Goal: Book appointment/travel/reservation

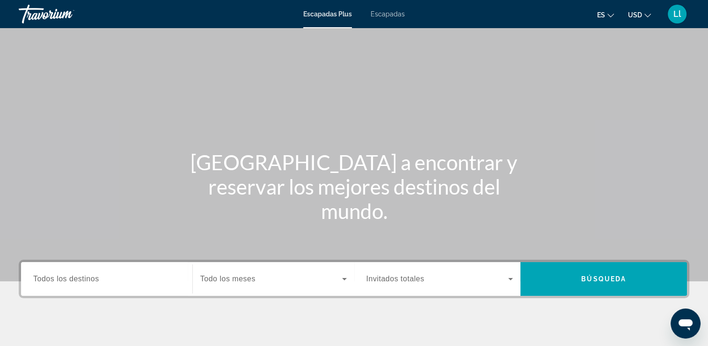
click at [64, 278] on span "Todos los destinos" at bounding box center [66, 278] width 66 height 8
click at [64, 278] on input "Destination Todos los destinos" at bounding box center [106, 278] width 147 height 11
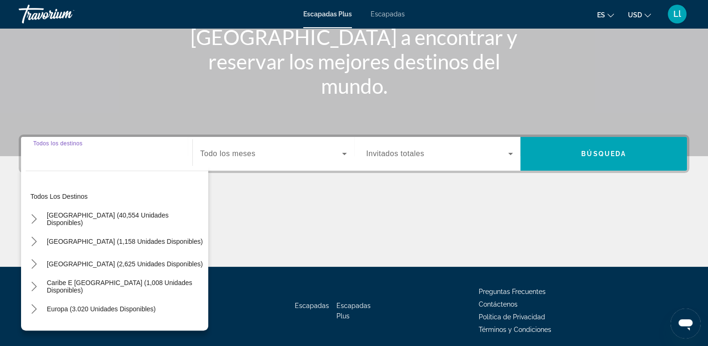
scroll to position [160, 0]
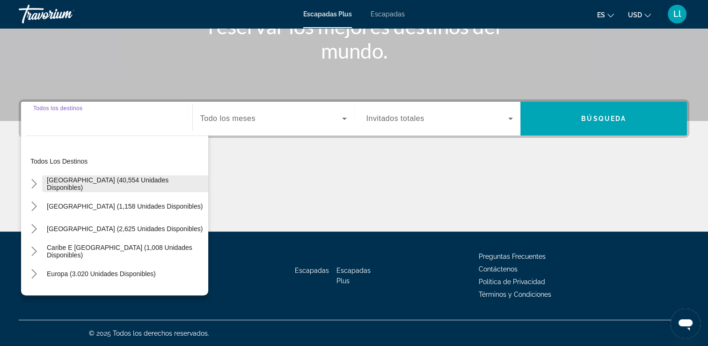
click at [97, 187] on span "Seleccionar destino: Estados Unidos (40,554 unidades disponibles)" at bounding box center [125, 183] width 166 height 22
type input "**********"
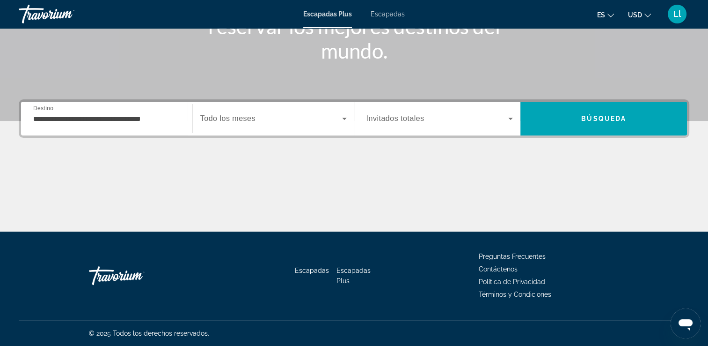
click at [233, 125] on div "Widget de búsqueda" at bounding box center [273, 118] width 147 height 26
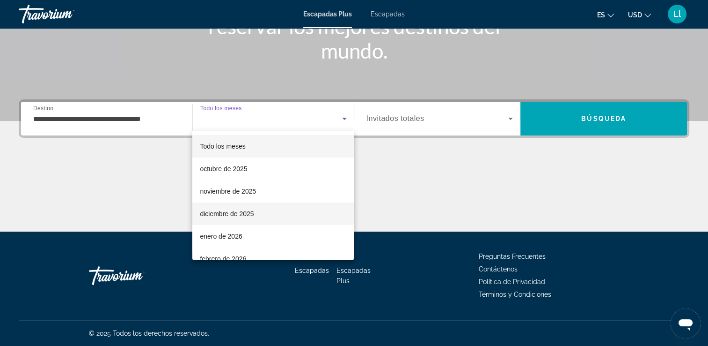
click at [222, 212] on font "diciembre de 2025" at bounding box center [227, 213] width 54 height 7
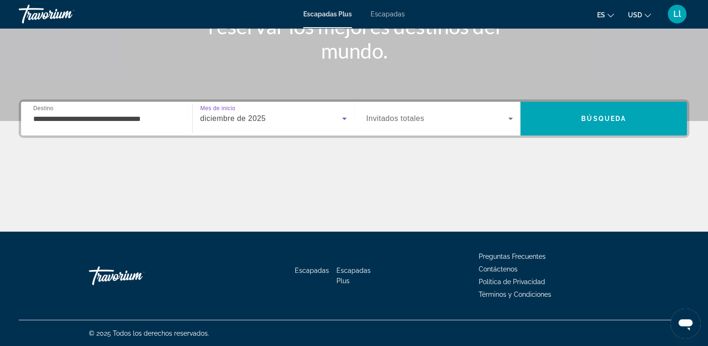
click at [390, 122] on span "Invitados totales" at bounding box center [396, 118] width 58 height 8
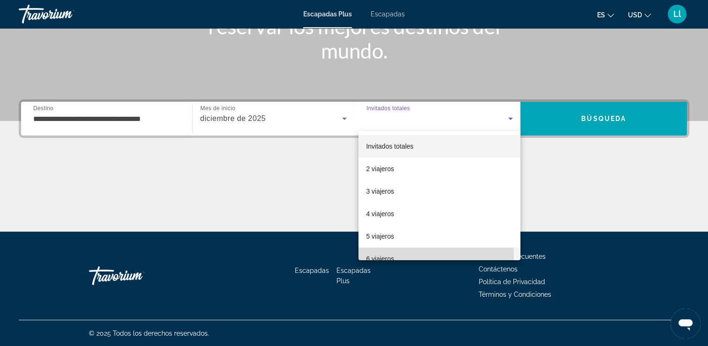
click at [387, 257] on font "6 viajeros" at bounding box center [380, 258] width 28 height 7
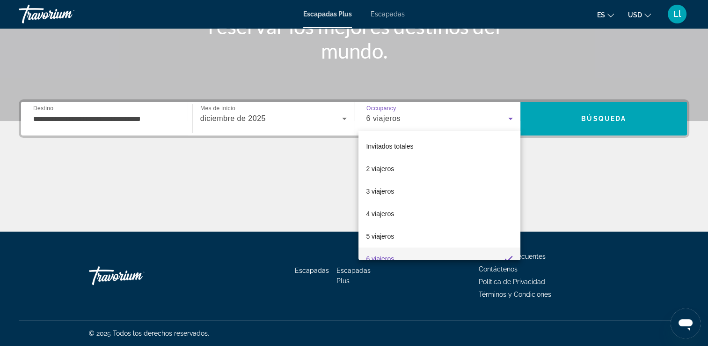
scroll to position [9, 0]
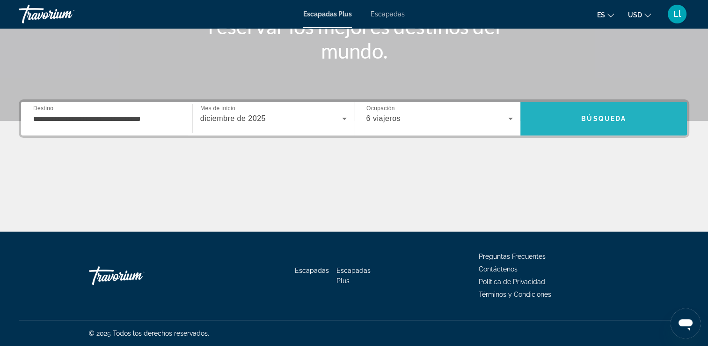
click at [567, 133] on span "Buscar" at bounding box center [604, 119] width 167 height 34
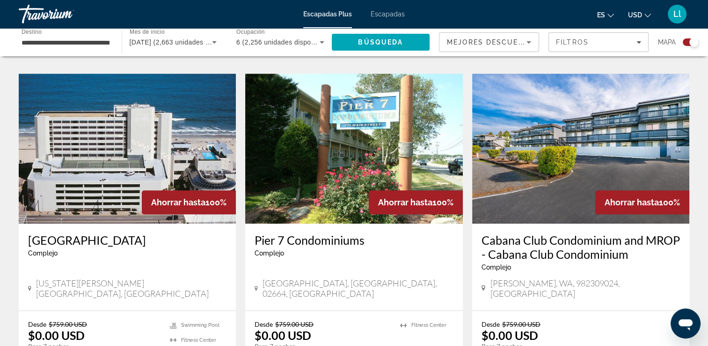
scroll to position [650, 0]
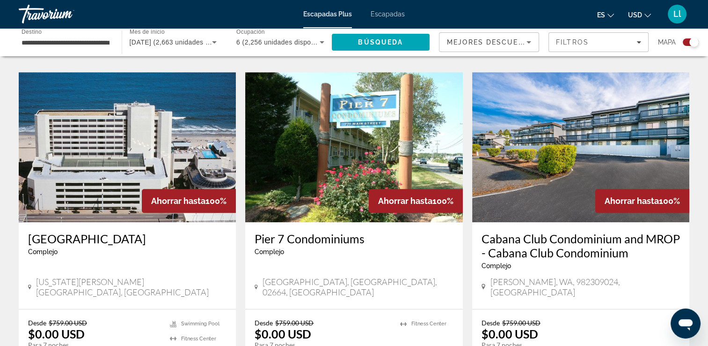
click at [622, 318] on p "Desde $759.00 USD" at bounding box center [576, 322] width 189 height 8
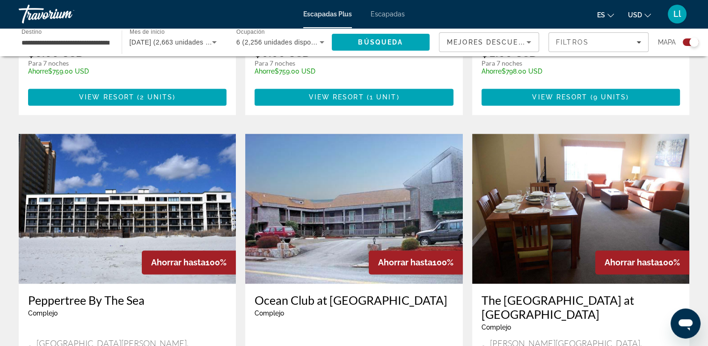
scroll to position [1264, 0]
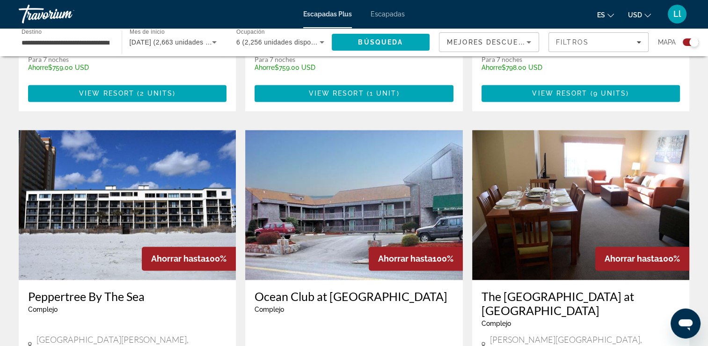
click at [625, 321] on div "The Carriage Place at [GEOGRAPHIC_DATA] [GEOGRAPHIC_DATA] es un resort solo par…" at bounding box center [580, 323] width 217 height 87
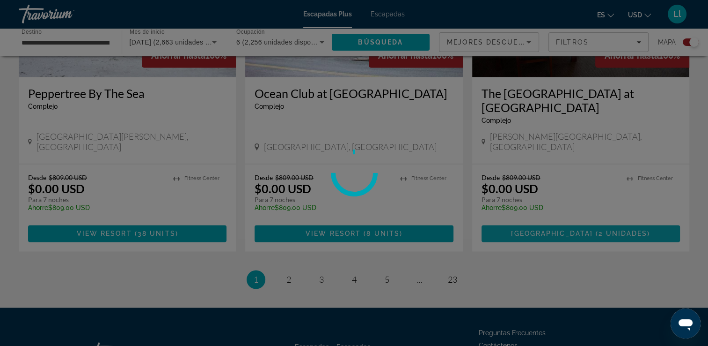
scroll to position [1468, 0]
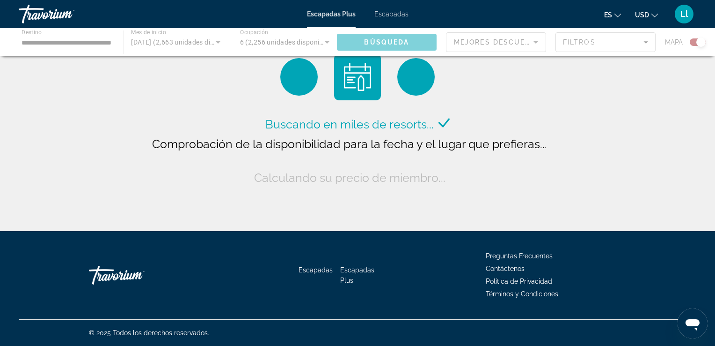
click at [645, 232] on div "Escapadas Escapadas Plus Preguntas Frecuentes Contáctenos Política de Privacida…" at bounding box center [358, 275] width 678 height 88
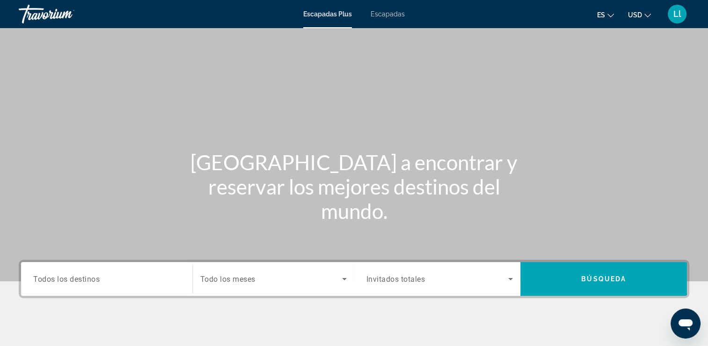
click at [69, 280] on span "Todos los destinos" at bounding box center [66, 278] width 66 height 9
click at [69, 280] on input "Destination Todos los destinos" at bounding box center [106, 278] width 147 height 11
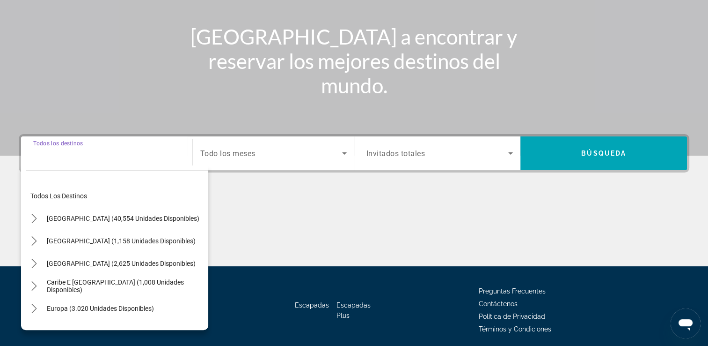
scroll to position [160, 0]
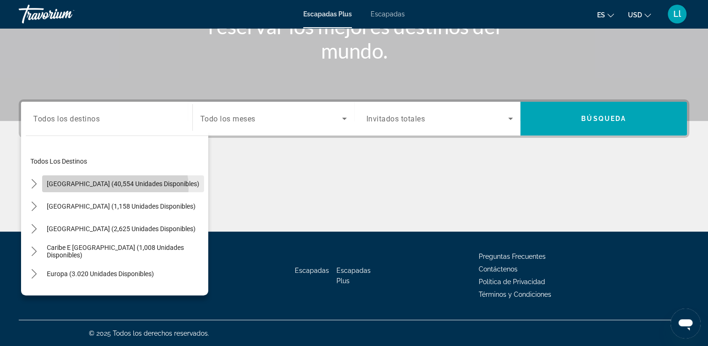
click at [112, 187] on span "Seleccionar destino: Estados Unidos (40,554 unidades disponibles)" at bounding box center [123, 183] width 162 height 22
type input "**********"
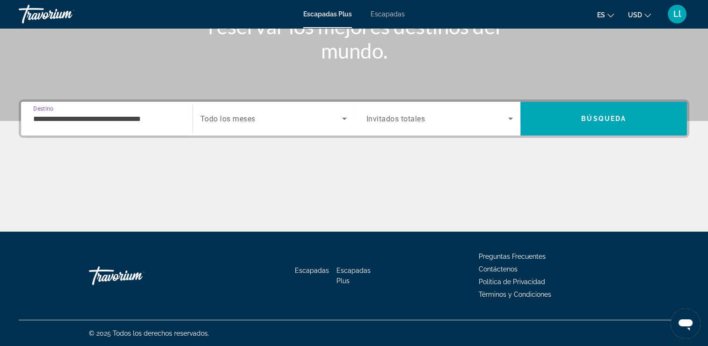
click at [340, 120] on icon "Widget de búsqueda" at bounding box center [344, 118] width 11 height 11
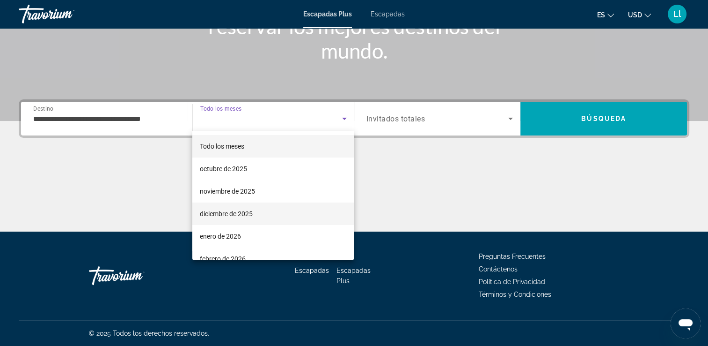
click at [236, 219] on span "diciembre de 2025" at bounding box center [226, 213] width 53 height 11
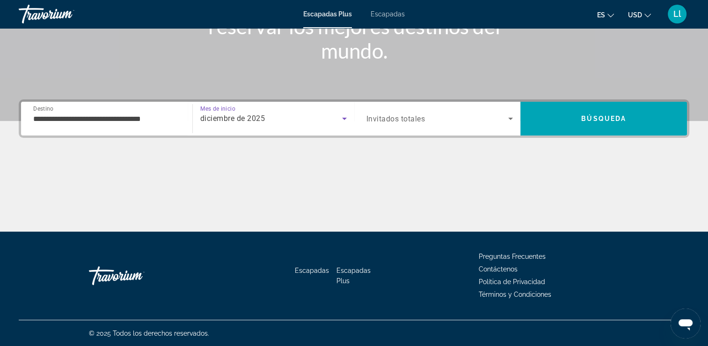
click at [512, 116] on icon "Widget de búsqueda" at bounding box center [510, 118] width 11 height 11
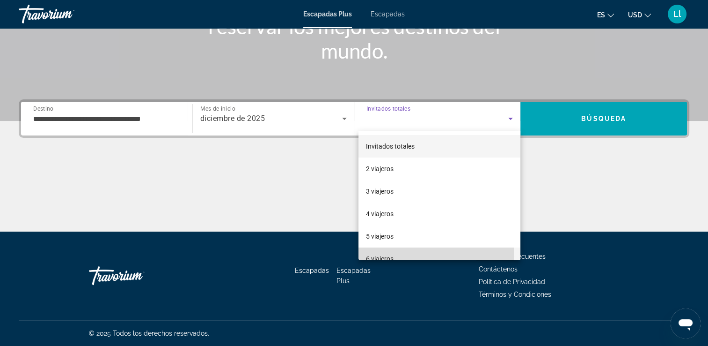
click at [376, 256] on font "6 viajeros" at bounding box center [380, 258] width 28 height 7
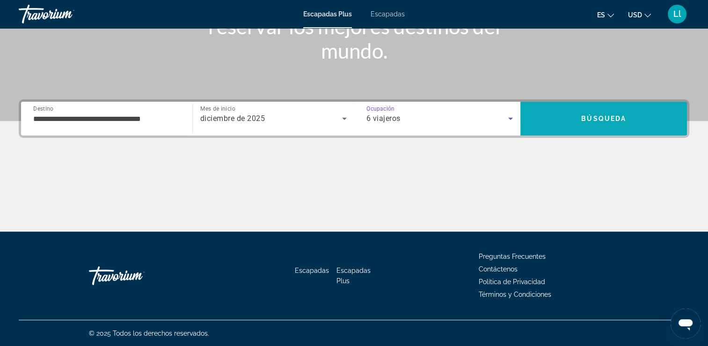
click at [595, 119] on span "Búsqueda" at bounding box center [604, 118] width 45 height 7
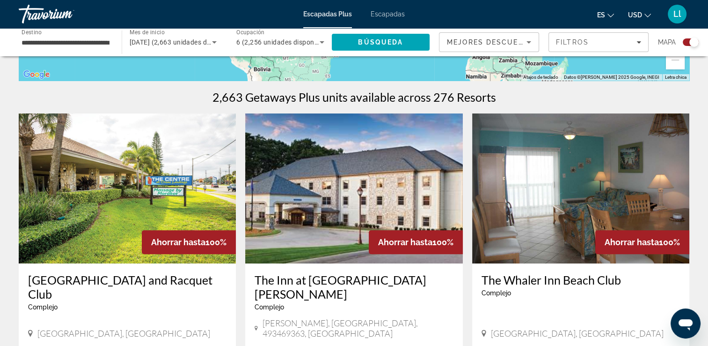
scroll to position [264, 0]
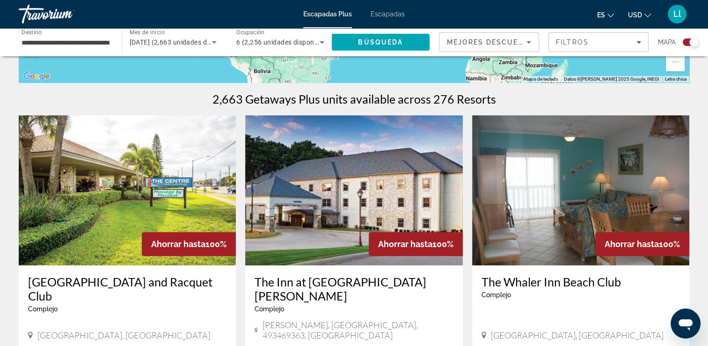
click at [693, 46] on div "Widget de búsqueda" at bounding box center [694, 41] width 9 height 9
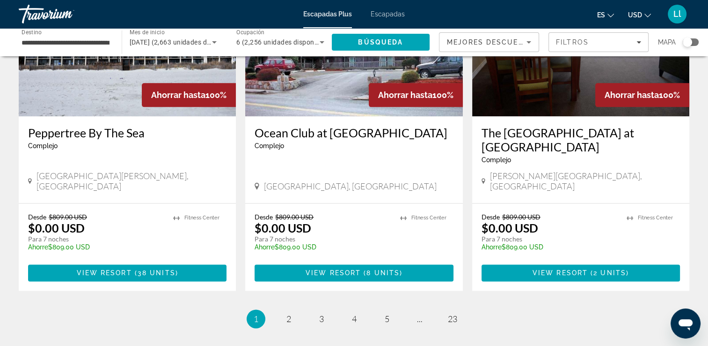
scroll to position [1142, 0]
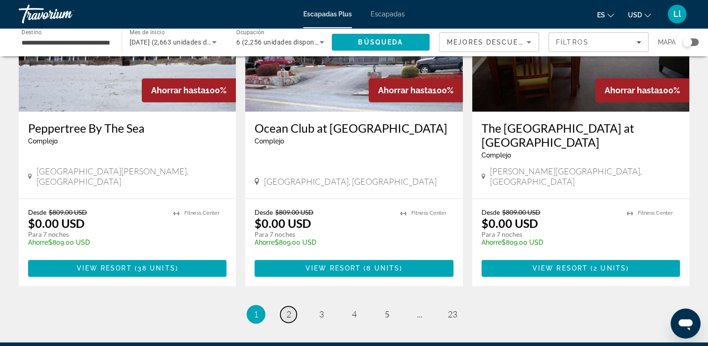
click at [290, 309] on span "2" at bounding box center [289, 314] width 5 height 10
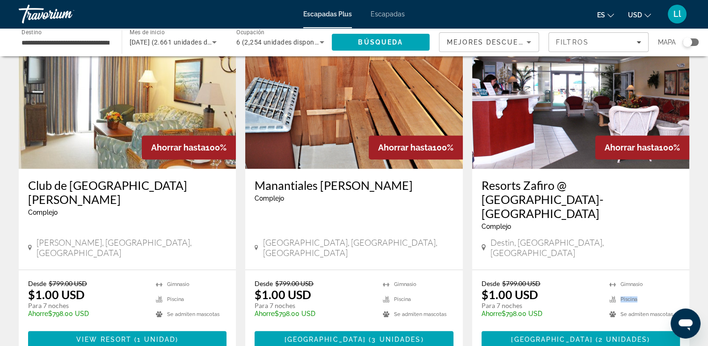
scroll to position [398, 0]
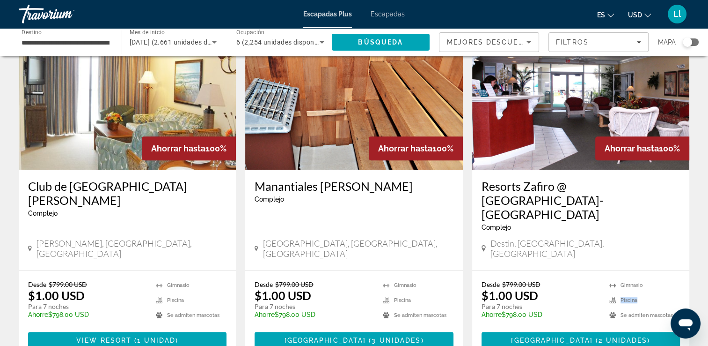
click at [565, 136] on img "Contenido principal" at bounding box center [580, 95] width 217 height 150
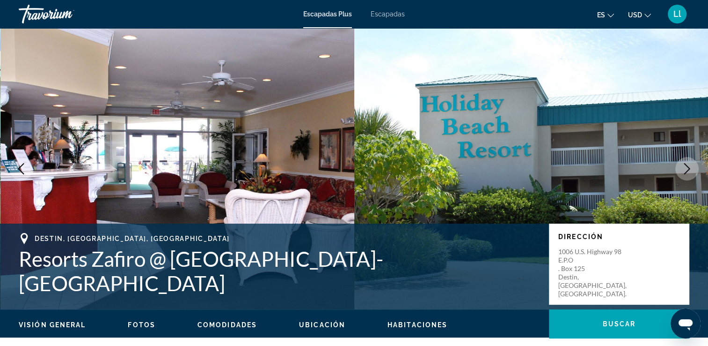
click at [688, 177] on button "Siguiente imagen" at bounding box center [687, 168] width 23 height 23
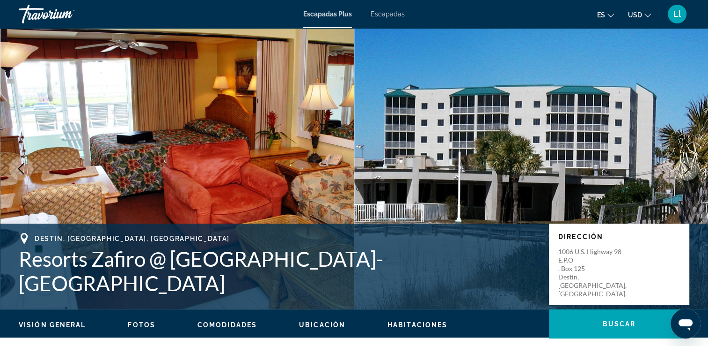
click at [684, 171] on icon "Siguiente imagen" at bounding box center [687, 168] width 11 height 11
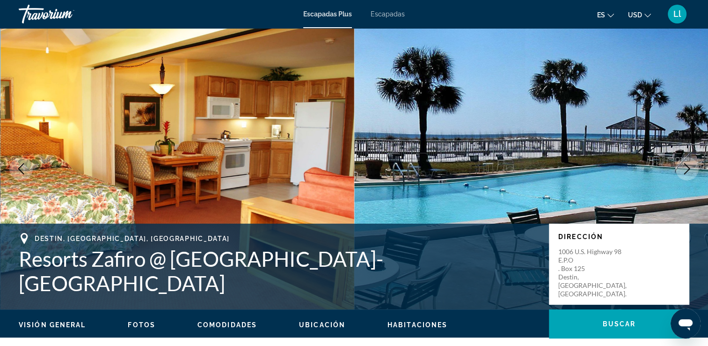
click at [684, 169] on icon "Siguiente imagen" at bounding box center [687, 168] width 11 height 11
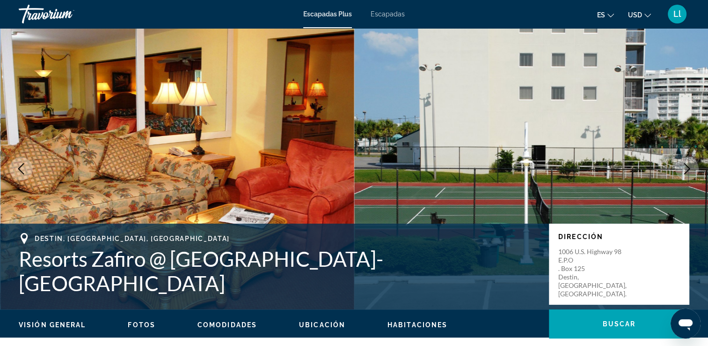
click at [684, 175] on button "Siguiente imagen" at bounding box center [687, 168] width 23 height 23
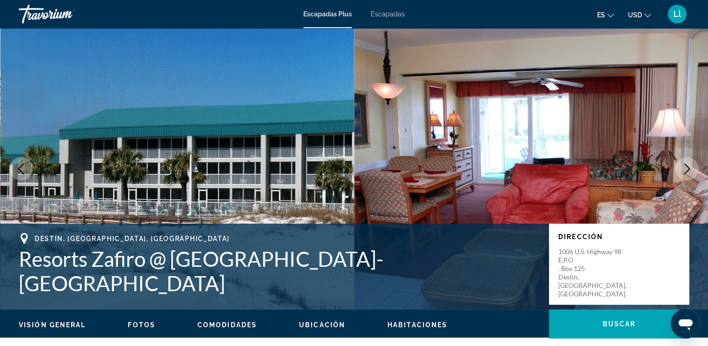
click at [683, 177] on button "Siguiente imagen" at bounding box center [687, 168] width 23 height 23
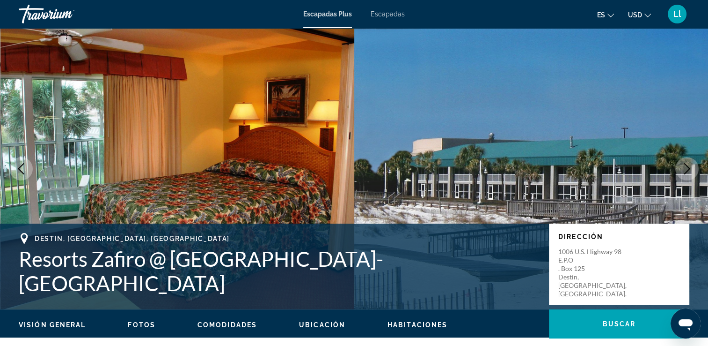
click at [686, 176] on button "Siguiente imagen" at bounding box center [687, 168] width 23 height 23
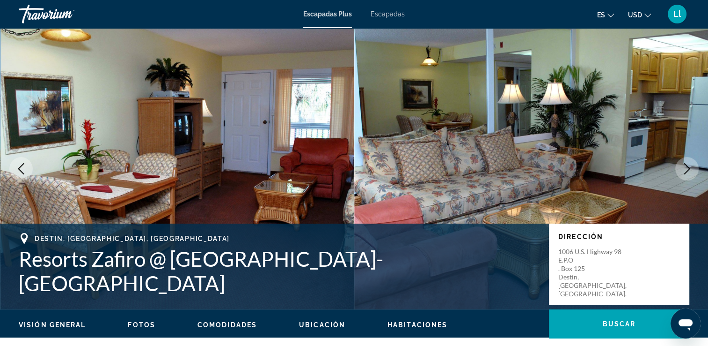
click at [686, 176] on button "Siguiente imagen" at bounding box center [687, 168] width 23 height 23
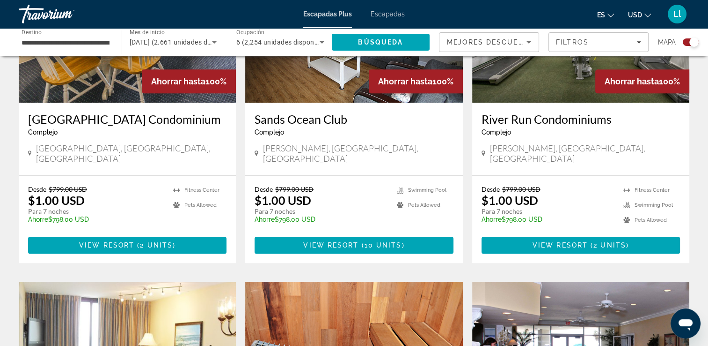
click at [697, 44] on div "Widget de búsqueda" at bounding box center [694, 41] width 9 height 9
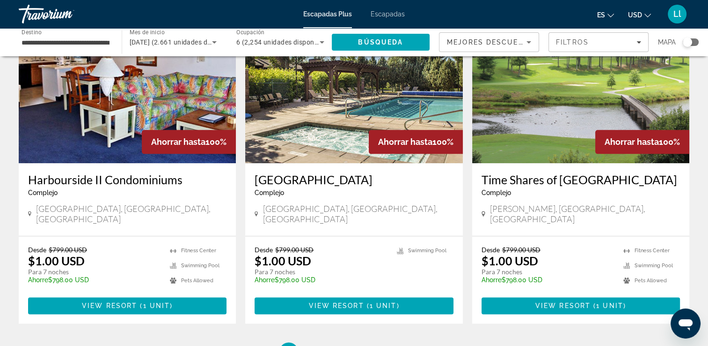
scroll to position [1182, 0]
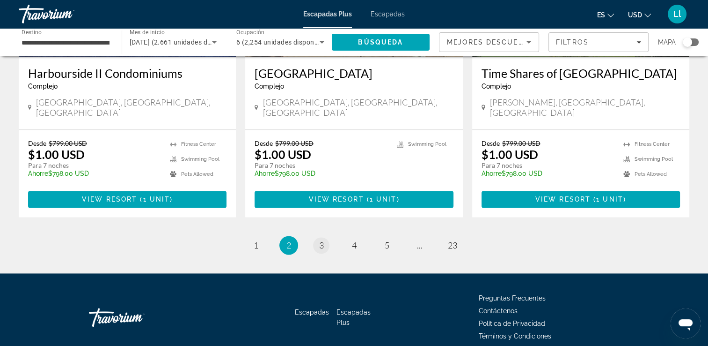
click at [323, 240] on span "3" at bounding box center [321, 245] width 5 height 10
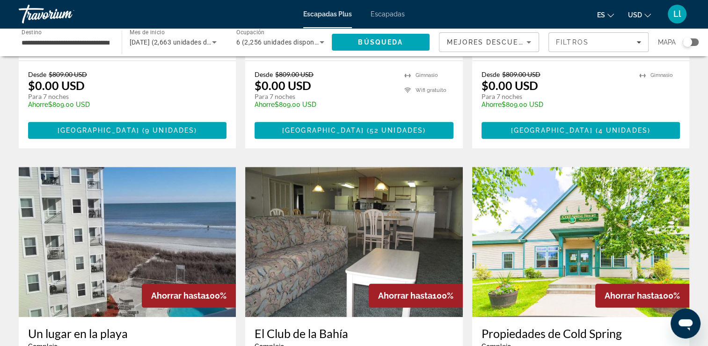
scroll to position [1002, 0]
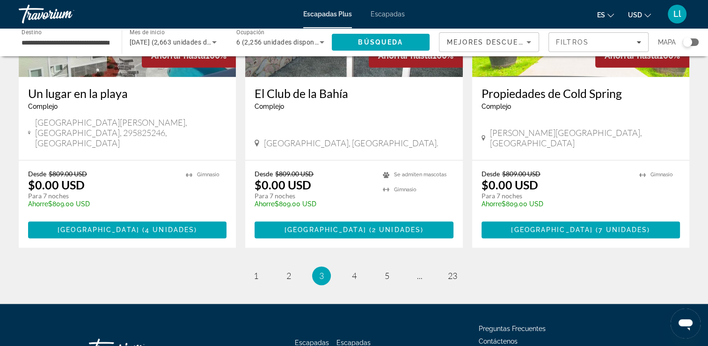
scroll to position [1207, 0]
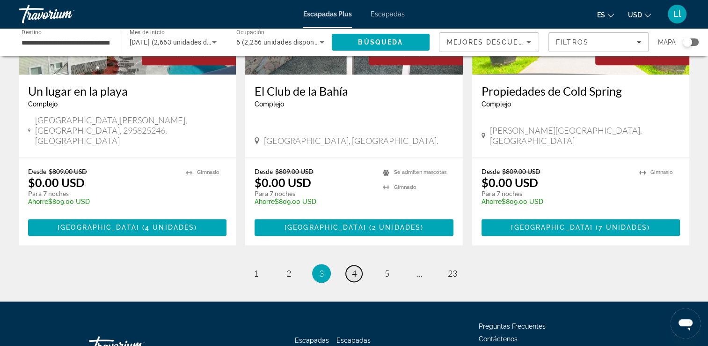
click at [356, 268] on span "4" at bounding box center [354, 273] width 5 height 10
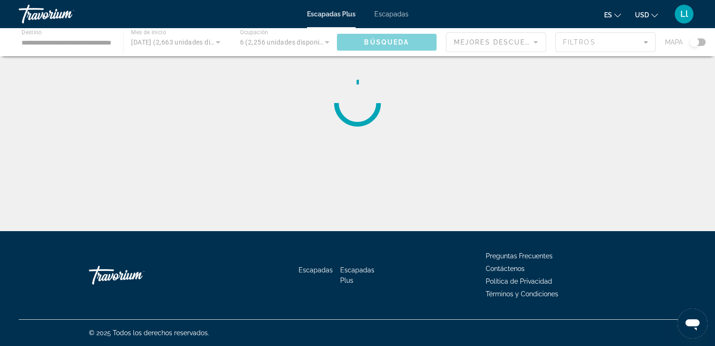
click at [642, 255] on div "Escapadas Escapadas Plus Preguntas Frecuentes Contáctenos Política de Privacida…" at bounding box center [358, 275] width 678 height 88
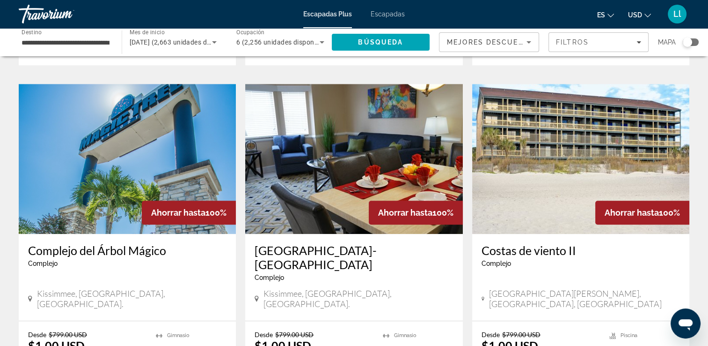
scroll to position [705, 0]
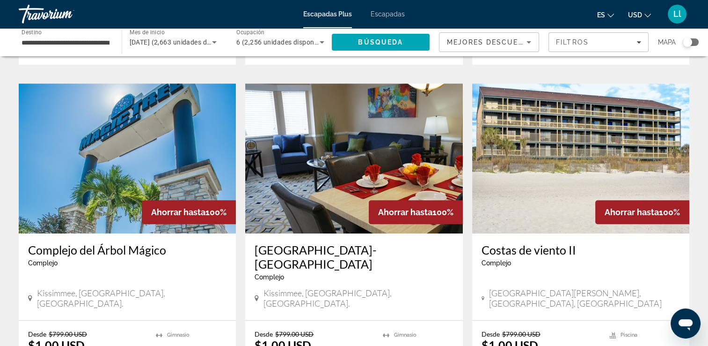
click at [146, 146] on img "Contenido principal" at bounding box center [127, 158] width 217 height 150
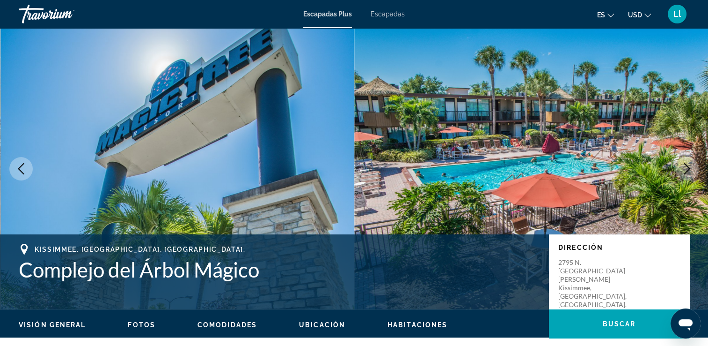
click at [685, 169] on icon "Siguiente imagen" at bounding box center [687, 168] width 11 height 11
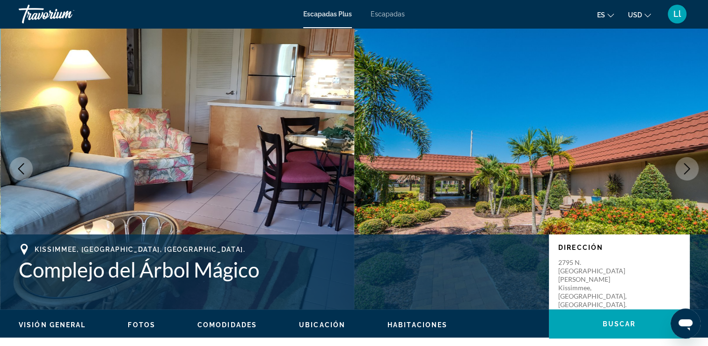
click at [693, 180] on img "Contenido principal" at bounding box center [531, 168] width 354 height 281
click at [684, 171] on icon "Siguiente imagen" at bounding box center [687, 168] width 11 height 11
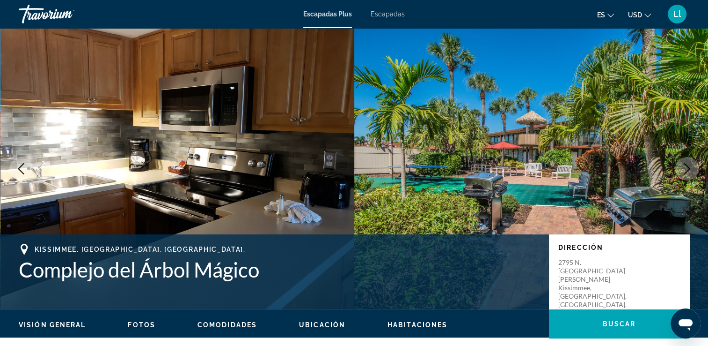
click at [686, 172] on icon "Siguiente imagen" at bounding box center [688, 168] width 6 height 11
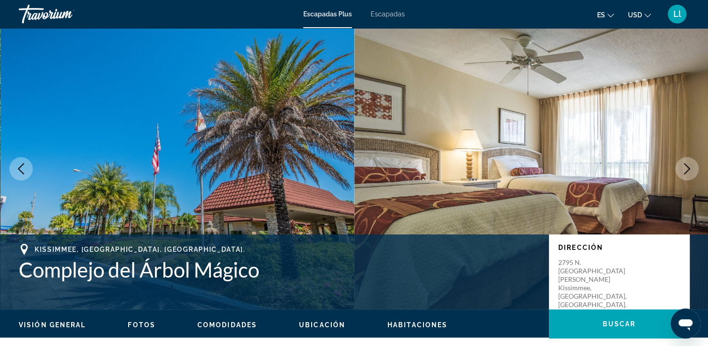
click at [689, 174] on button "Siguiente imagen" at bounding box center [687, 168] width 23 height 23
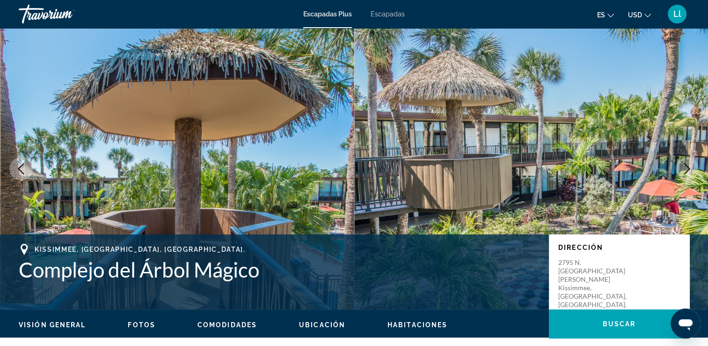
click at [685, 168] on icon "Siguiente imagen" at bounding box center [687, 168] width 11 height 11
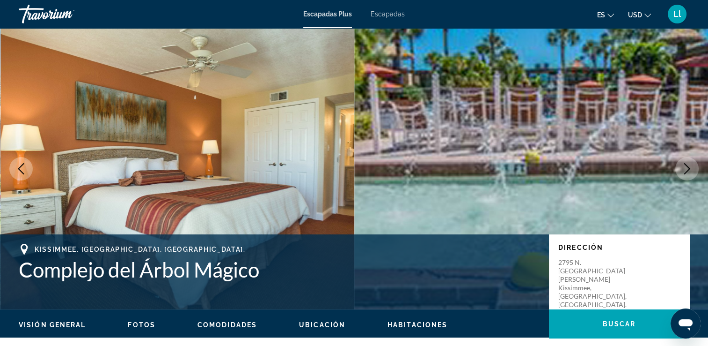
click at [685, 170] on icon "Siguiente imagen" at bounding box center [687, 168] width 11 height 11
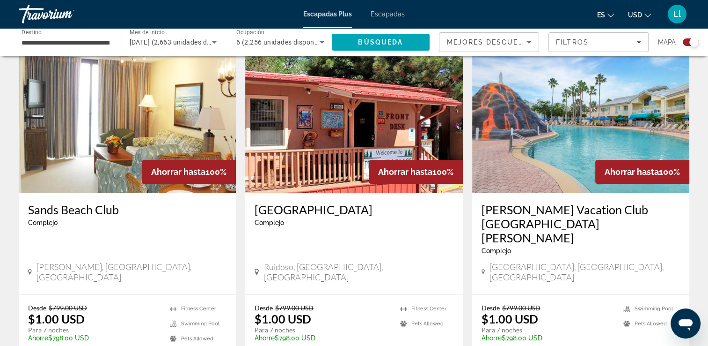
scroll to position [337, 0]
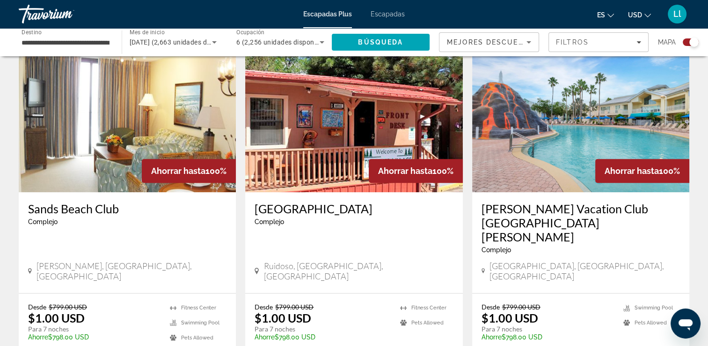
click at [648, 127] on img "Contenido principal" at bounding box center [580, 117] width 217 height 150
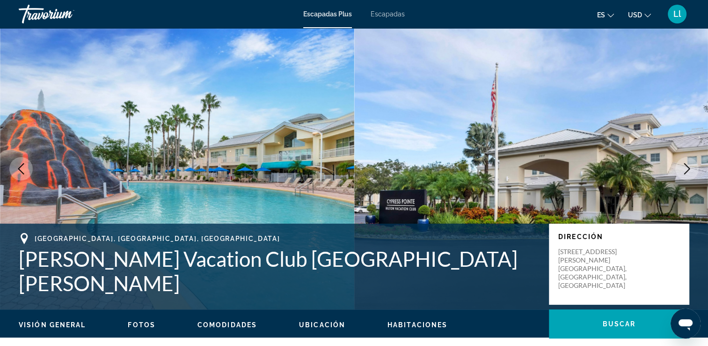
click at [686, 173] on icon "Siguiente imagen" at bounding box center [687, 168] width 11 height 11
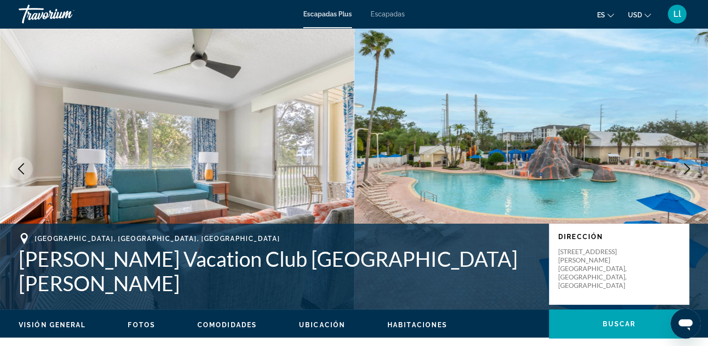
click at [682, 182] on img "Contenido principal" at bounding box center [531, 168] width 354 height 281
click at [685, 170] on icon "Siguiente imagen" at bounding box center [687, 168] width 11 height 11
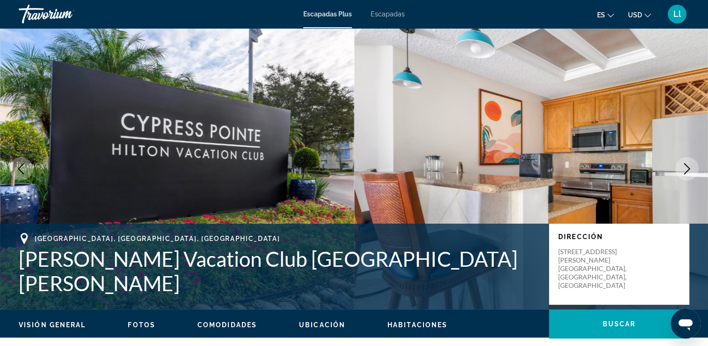
click at [676, 178] on img "Contenido principal" at bounding box center [531, 168] width 354 height 281
click at [675, 175] on img "Contenido principal" at bounding box center [531, 168] width 354 height 281
click at [686, 170] on icon "Siguiente imagen" at bounding box center [687, 168] width 11 height 11
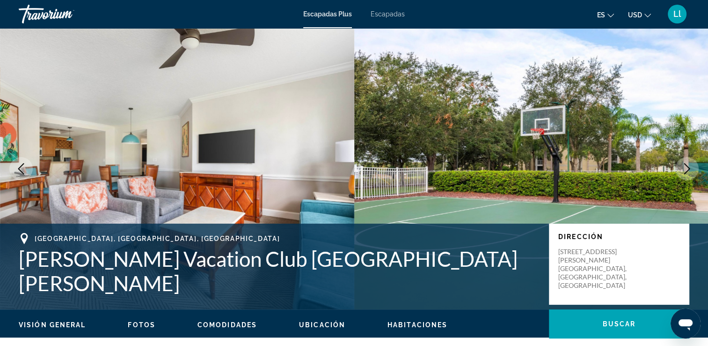
click at [685, 178] on button "Siguiente imagen" at bounding box center [687, 168] width 23 height 23
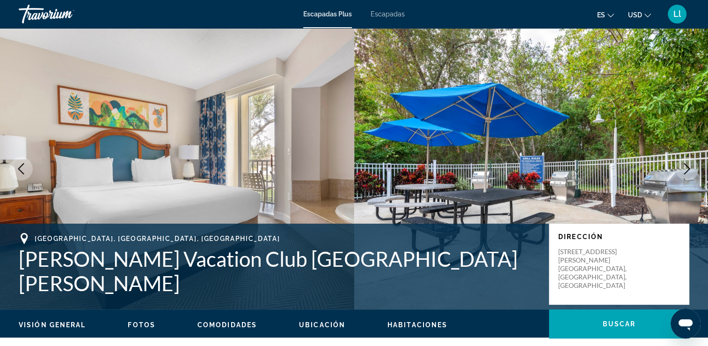
click at [686, 175] on button "Siguiente imagen" at bounding box center [687, 168] width 23 height 23
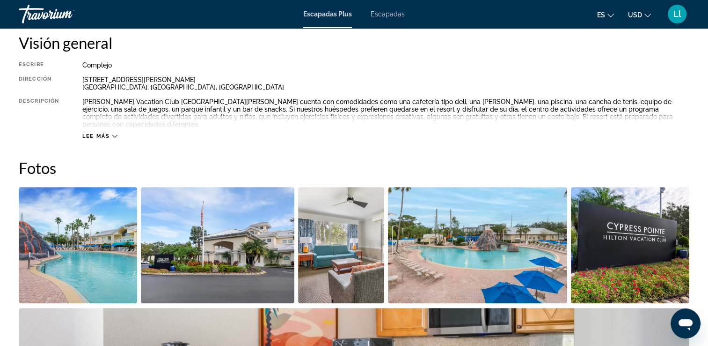
scroll to position [332, 0]
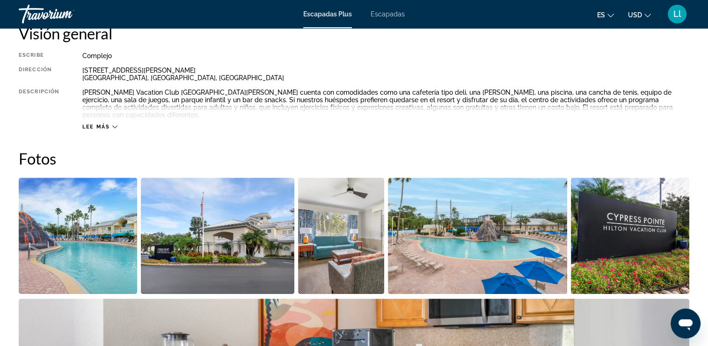
click at [112, 124] on icon "Contenido principal" at bounding box center [114, 126] width 5 height 5
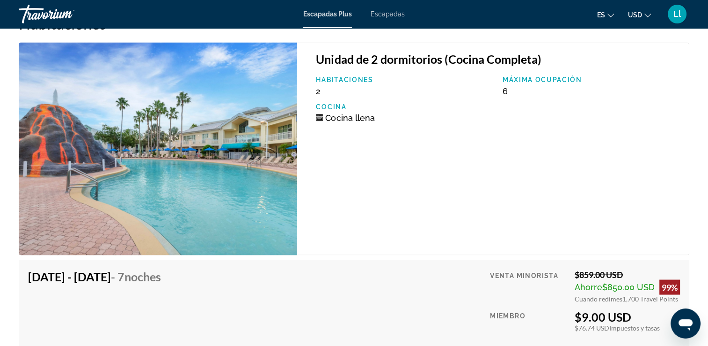
scroll to position [1704, 0]
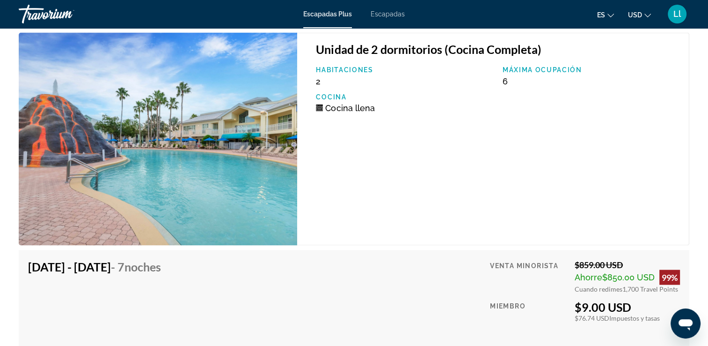
click at [581, 219] on div "Unidad de 2 dormitorios (Cocina Completa) Habitaciones 2 Máxima ocupación 6 Coc…" at bounding box center [493, 138] width 392 height 213
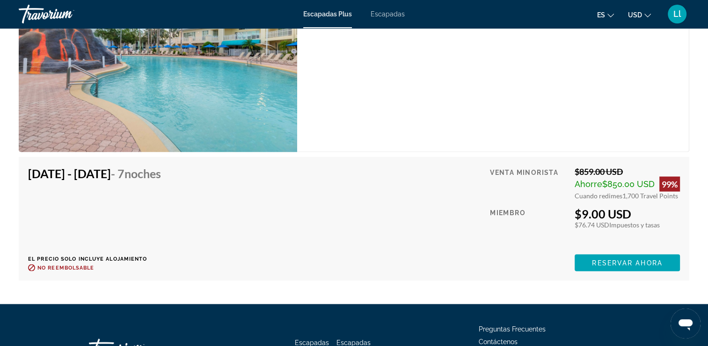
scroll to position [1799, 0]
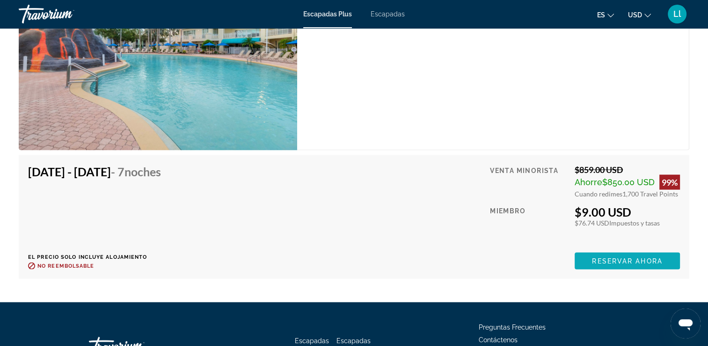
click at [635, 257] on span "Reservar ahora" at bounding box center [627, 260] width 70 height 7
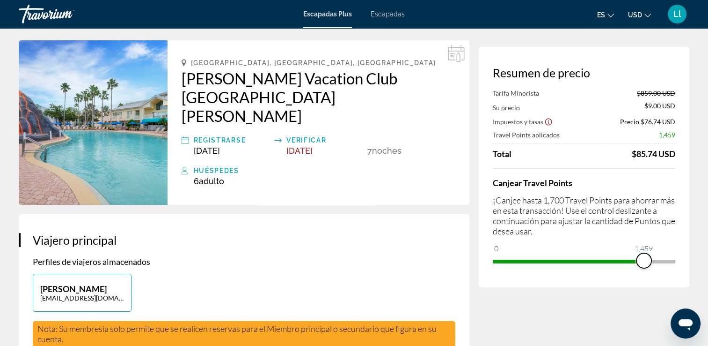
scroll to position [31, 0]
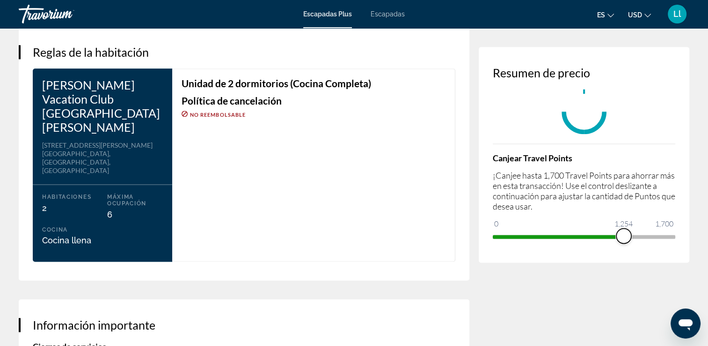
scroll to position [1199, 0]
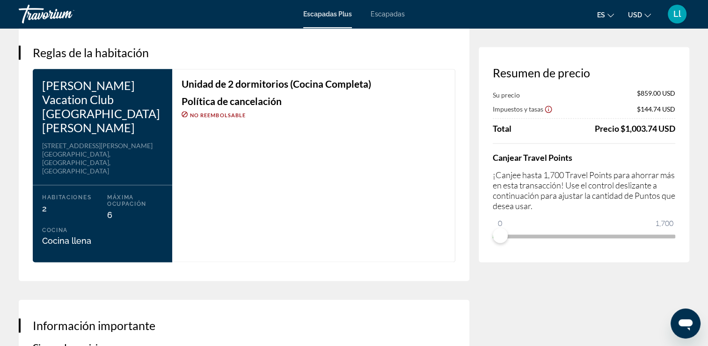
click at [539, 261] on div "Resumen de precio Su precio $859.00 USD Impuestos y tasas $144.74 USD Total Pre…" at bounding box center [584, 154] width 211 height 215
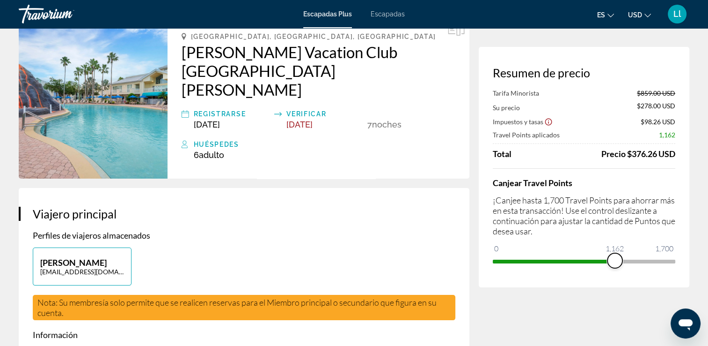
scroll to position [0, 0]
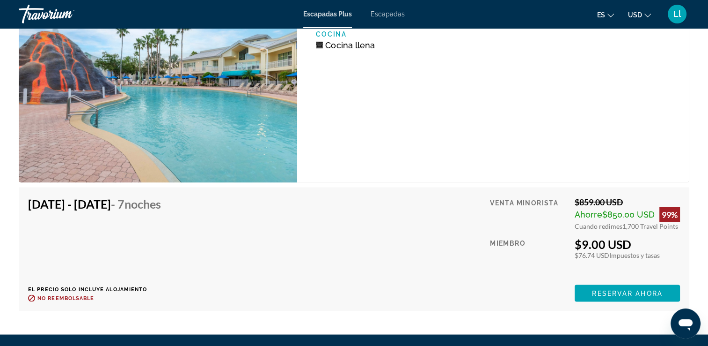
scroll to position [1753, 0]
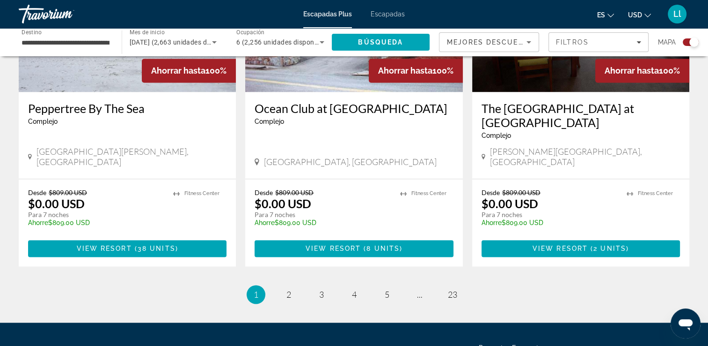
scroll to position [1501, 0]
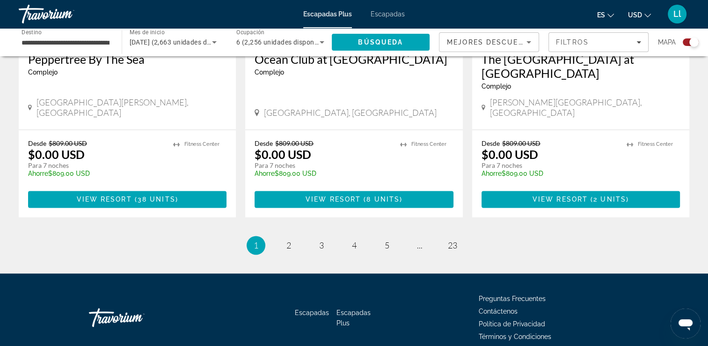
click at [349, 237] on link "page 4" at bounding box center [354, 245] width 16 height 16
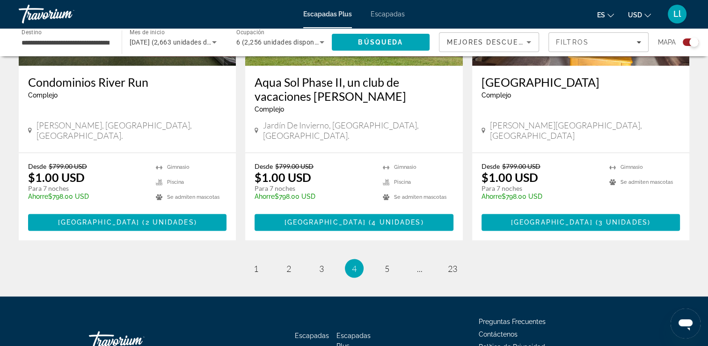
scroll to position [1511, 0]
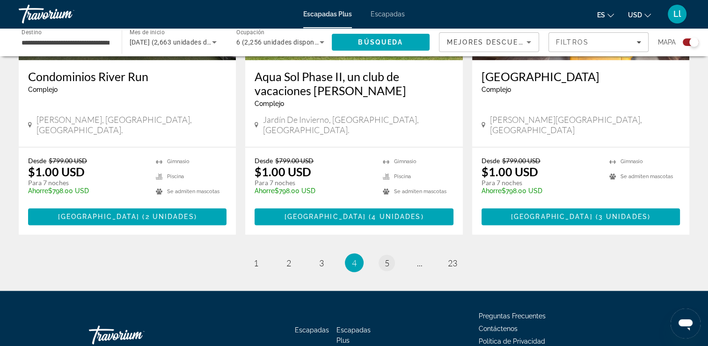
click at [382, 254] on link "página 5" at bounding box center [387, 262] width 16 height 16
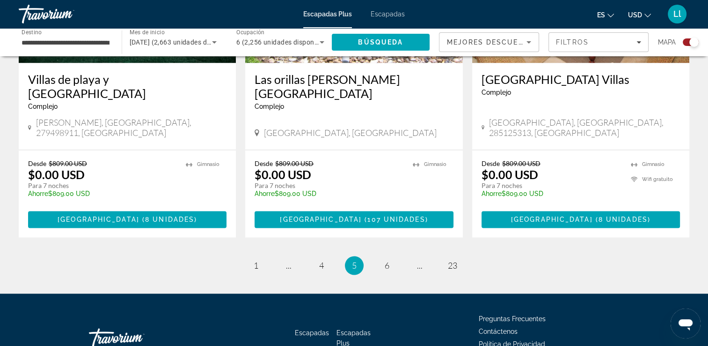
scroll to position [1480, 0]
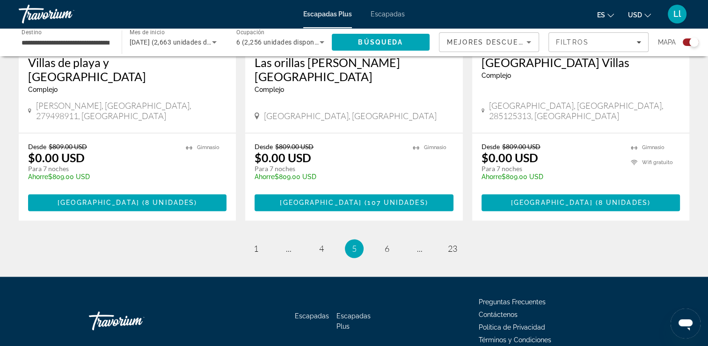
click at [386, 243] on span "6" at bounding box center [387, 248] width 5 height 10
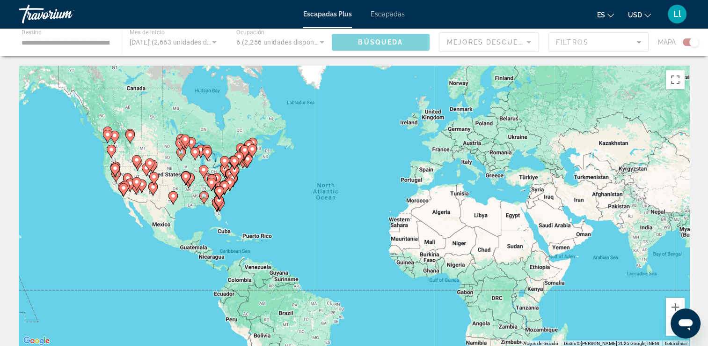
scroll to position [199, 0]
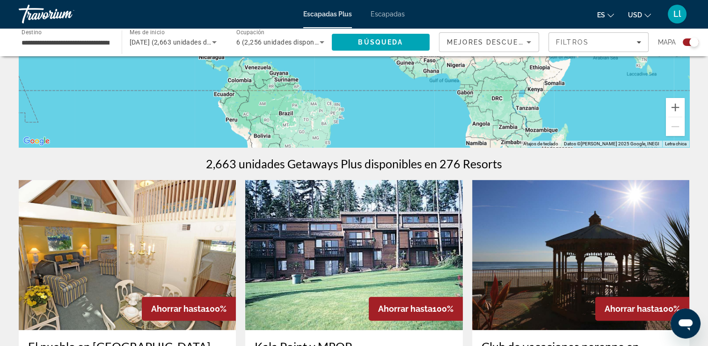
click at [688, 44] on div "Widget de búsqueda" at bounding box center [691, 41] width 16 height 7
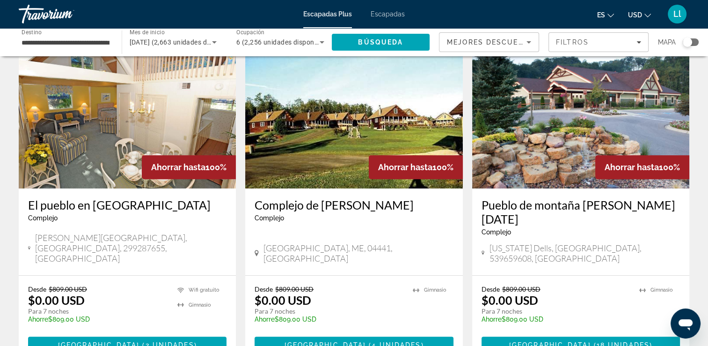
scroll to position [397, 0]
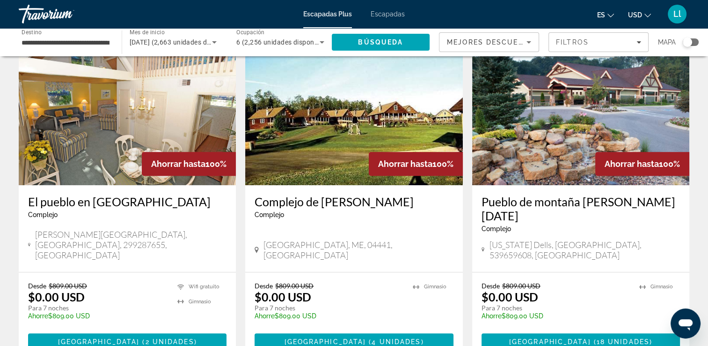
click at [656, 281] on li "Gimnasio" at bounding box center [657, 286] width 34 height 10
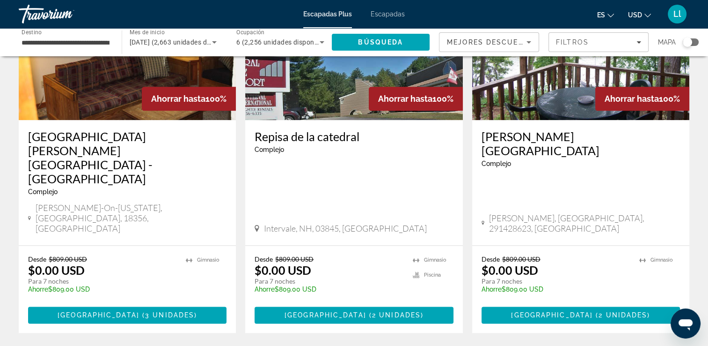
scroll to position [1163, 0]
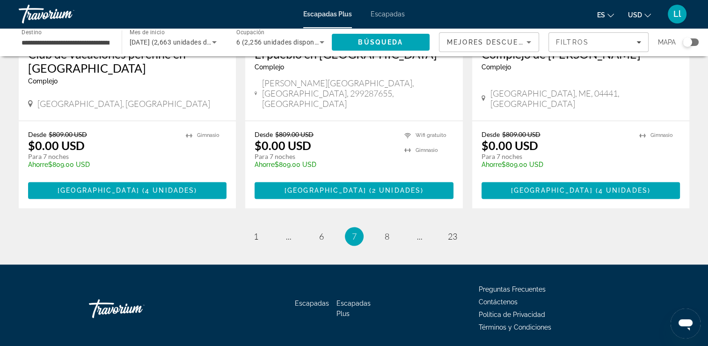
scroll to position [1217, 0]
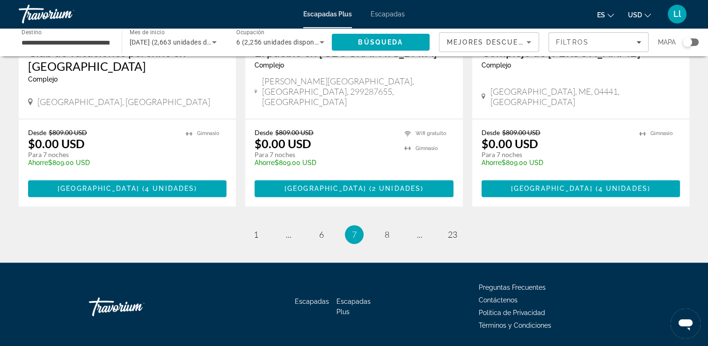
click at [373, 225] on ul "7 / 23 página 1 página ... página 6 Estás en la página 7 página 8 página ... pá…" at bounding box center [354, 234] width 671 height 19
click at [380, 226] on link "página 8" at bounding box center [387, 234] width 16 height 16
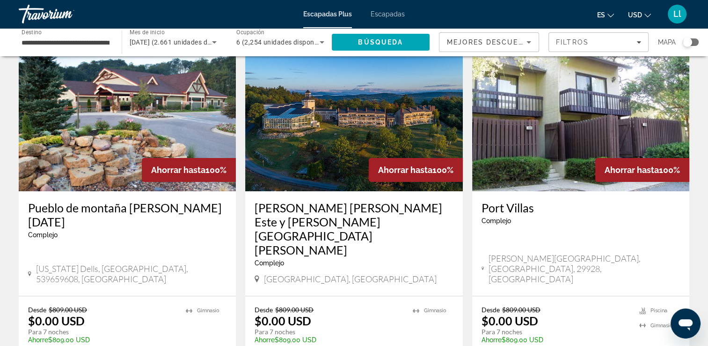
scroll to position [49, 0]
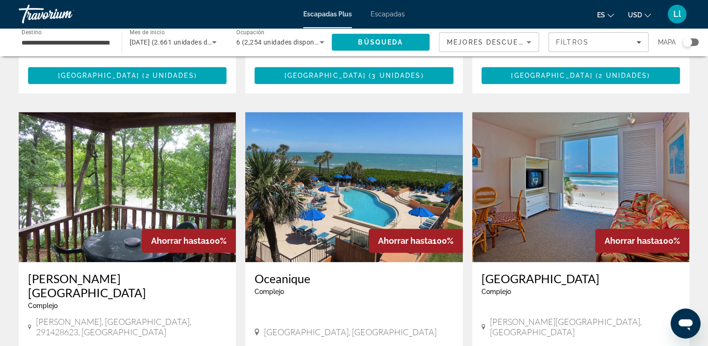
scroll to position [720, 0]
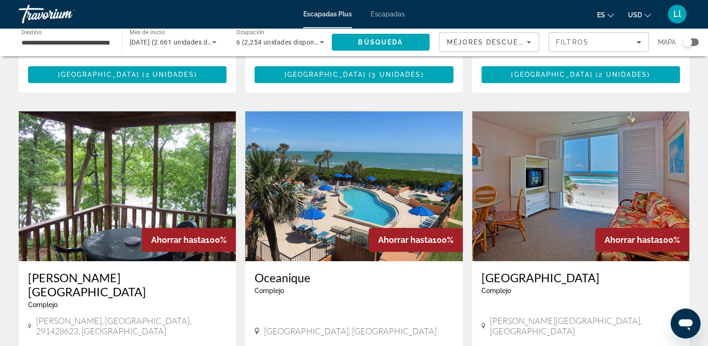
click at [411, 128] on img "Contenido principal" at bounding box center [353, 186] width 217 height 150
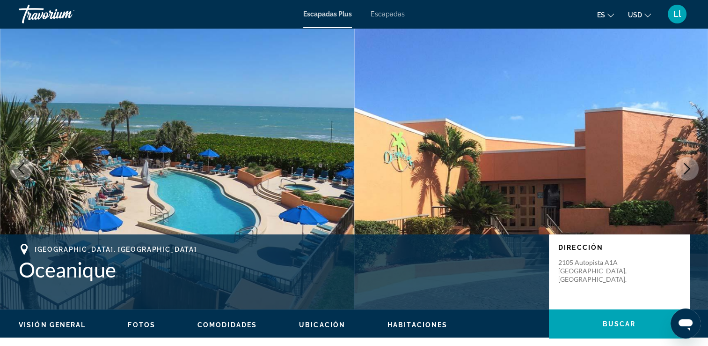
click at [695, 169] on button "Siguiente imagen" at bounding box center [687, 168] width 23 height 23
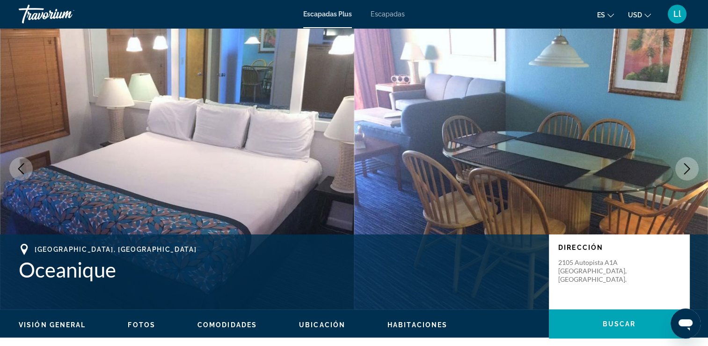
click at [676, 178] on img "Contenido principal" at bounding box center [531, 168] width 354 height 281
click at [676, 176] on img "Contenido principal" at bounding box center [531, 168] width 354 height 281
click at [681, 175] on button "Siguiente imagen" at bounding box center [687, 168] width 23 height 23
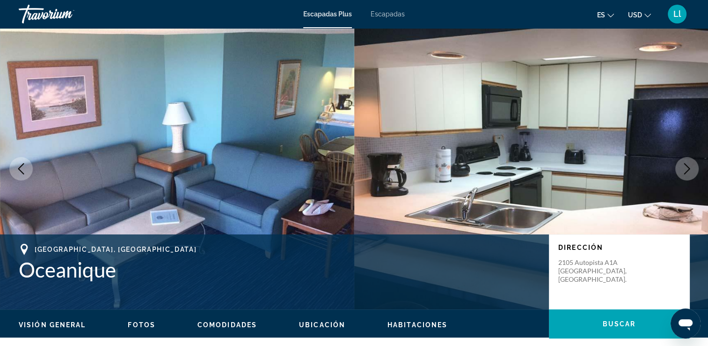
click at [684, 177] on button "Siguiente imagen" at bounding box center [687, 168] width 23 height 23
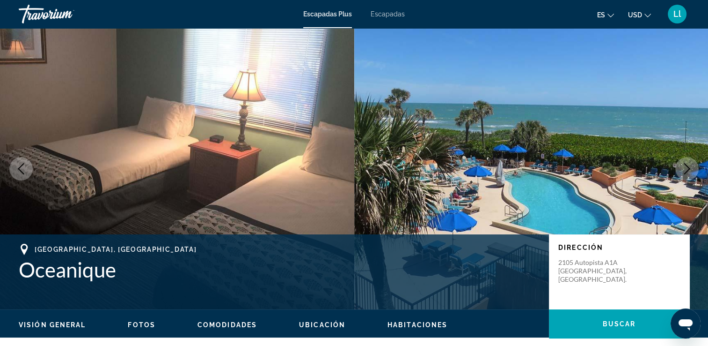
click at [683, 170] on icon "Siguiente imagen" at bounding box center [687, 168] width 11 height 11
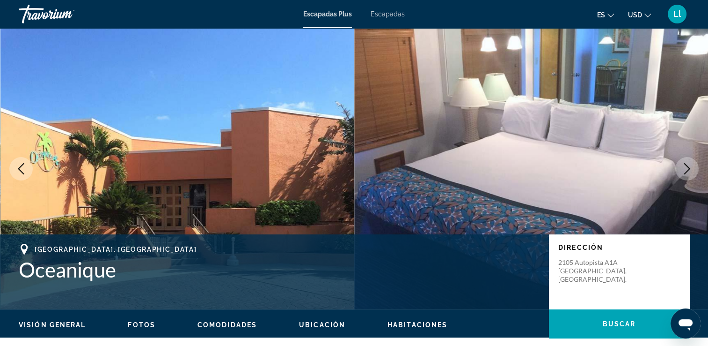
click at [689, 173] on icon "Siguiente imagen" at bounding box center [687, 168] width 11 height 11
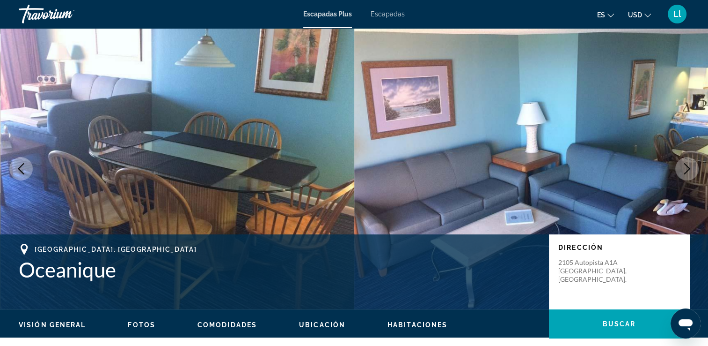
click at [689, 175] on button "Siguiente imagen" at bounding box center [687, 168] width 23 height 23
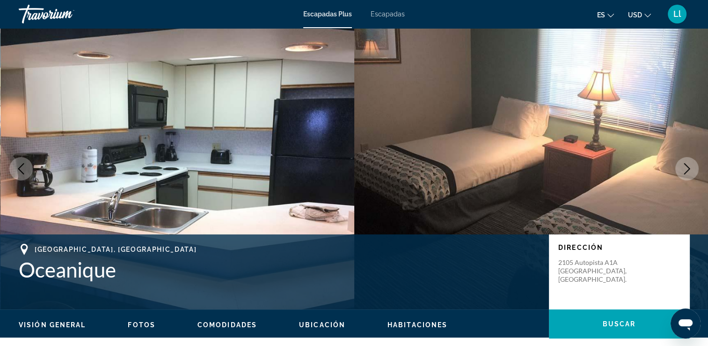
click at [687, 176] on button "Siguiente imagen" at bounding box center [687, 168] width 23 height 23
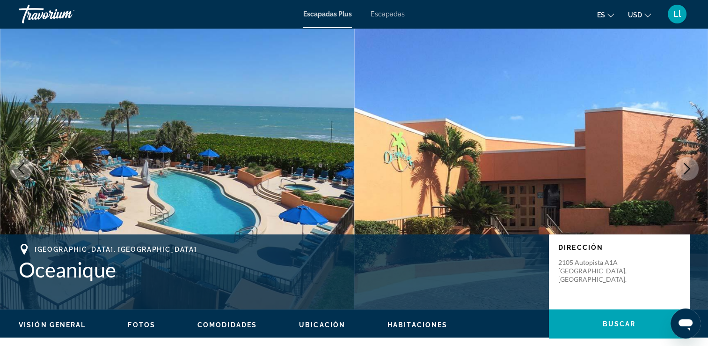
click at [686, 178] on button "Siguiente imagen" at bounding box center [687, 168] width 23 height 23
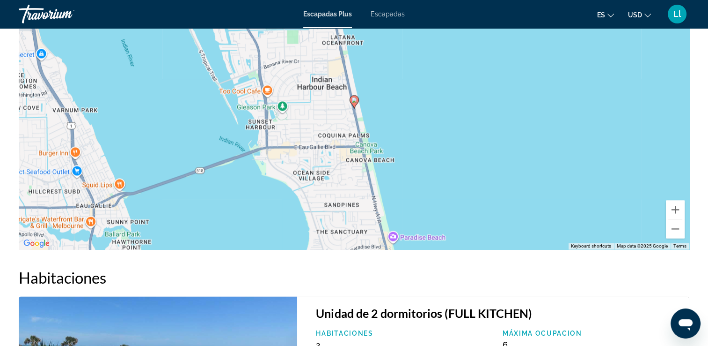
scroll to position [1289, 0]
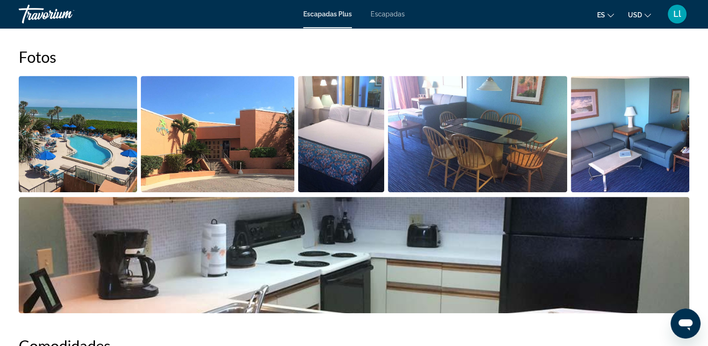
scroll to position [425, 0]
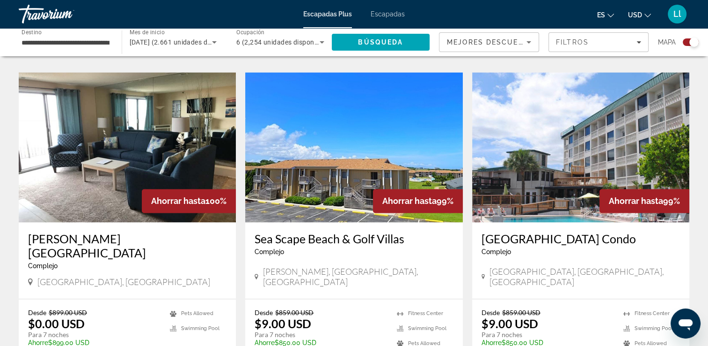
scroll to position [1420, 0]
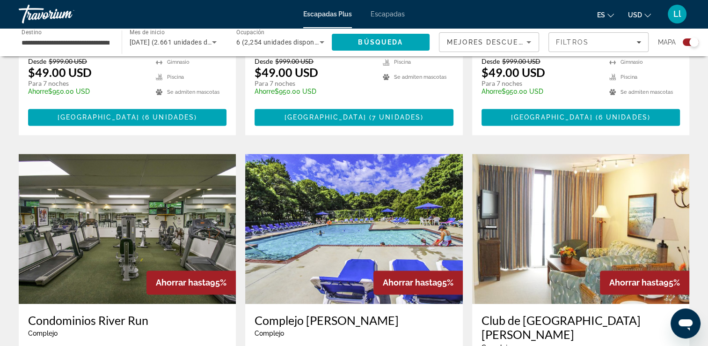
scroll to position [1240, 0]
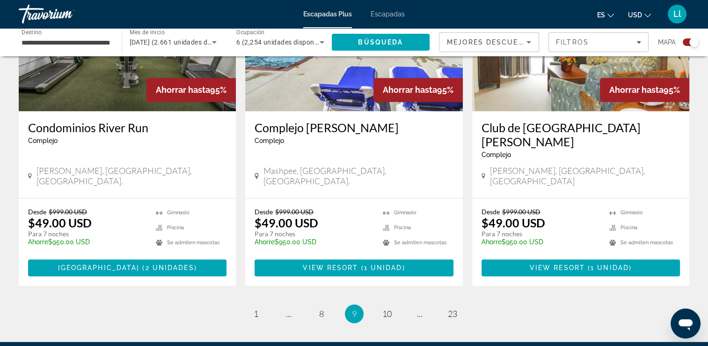
scroll to position [1459, 0]
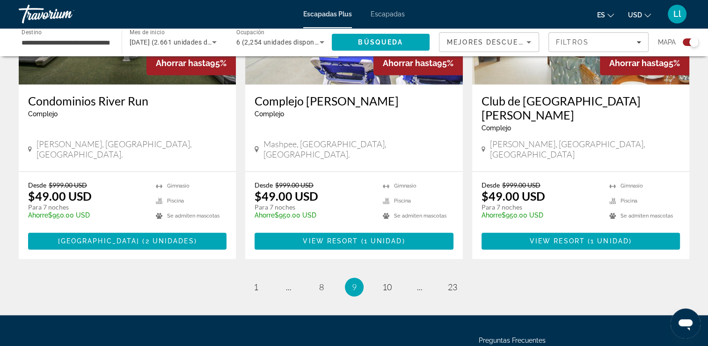
click at [393, 277] on li "página 10" at bounding box center [387, 286] width 19 height 19
click at [379, 277] on ul "9 / 23 página 1 página ... página 8 Estás en la página 9 página 10 página ... p…" at bounding box center [354, 286] width 671 height 19
click at [385, 281] on span "10" at bounding box center [387, 286] width 9 height 10
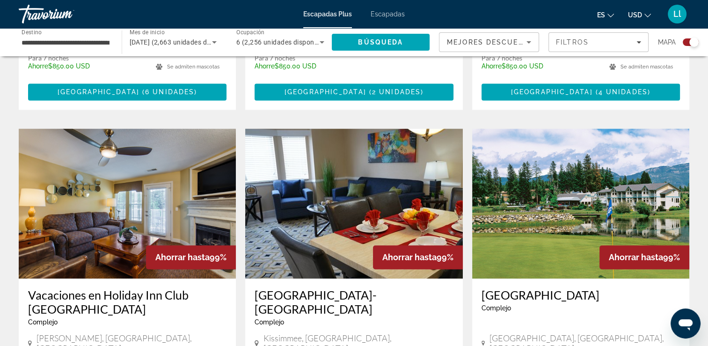
scroll to position [1301, 0]
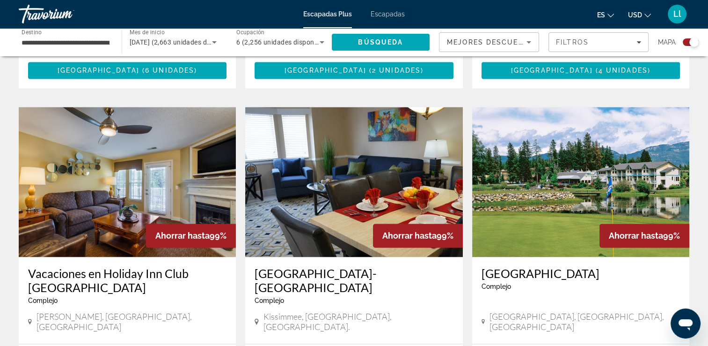
click at [342, 133] on img "Contenido principal" at bounding box center [353, 182] width 217 height 150
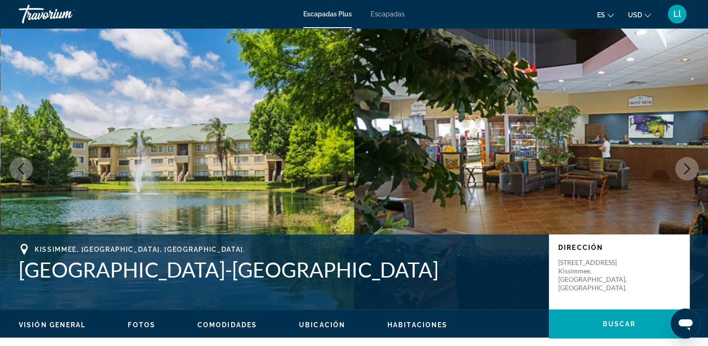
click at [684, 172] on icon "Siguiente imagen" at bounding box center [687, 168] width 11 height 11
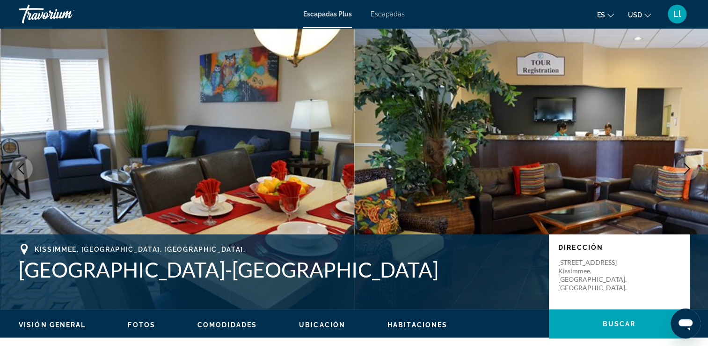
click at [692, 178] on button "Siguiente imagen" at bounding box center [687, 168] width 23 height 23
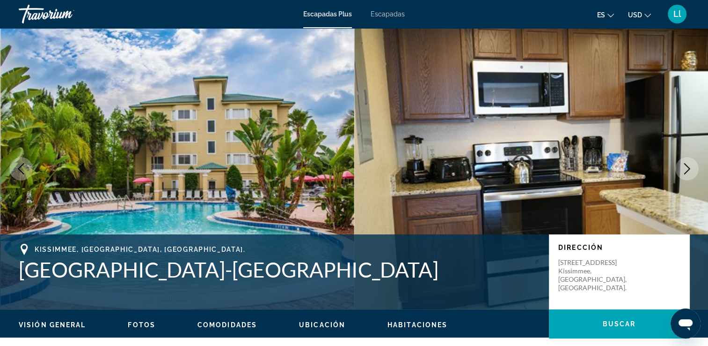
click at [685, 178] on button "Siguiente imagen" at bounding box center [687, 168] width 23 height 23
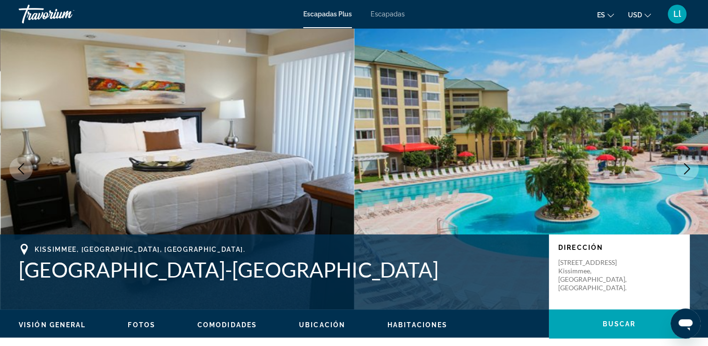
click at [692, 183] on img "Contenido principal" at bounding box center [531, 168] width 354 height 281
click at [688, 172] on icon "Siguiente imagen" at bounding box center [687, 168] width 11 height 11
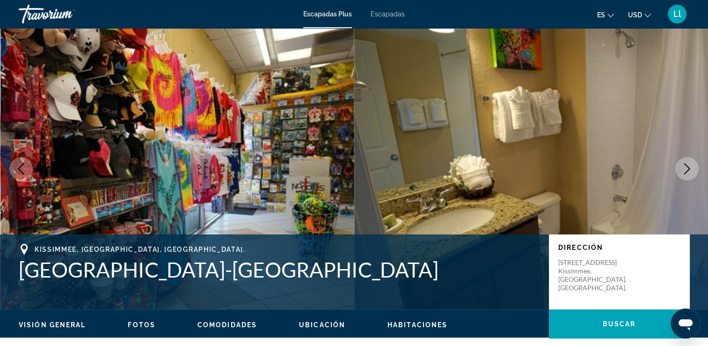
click at [687, 178] on button "Siguiente imagen" at bounding box center [687, 168] width 23 height 23
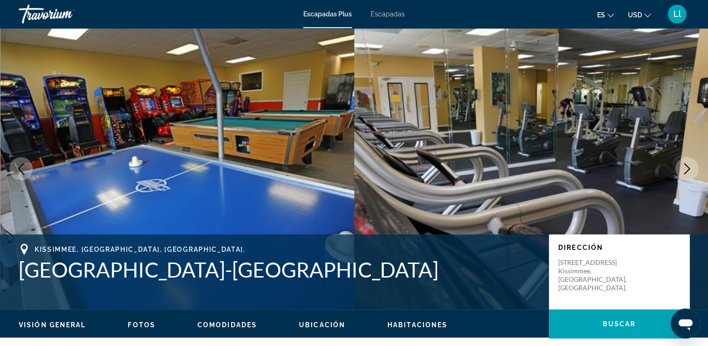
click at [686, 178] on button "Siguiente imagen" at bounding box center [687, 168] width 23 height 23
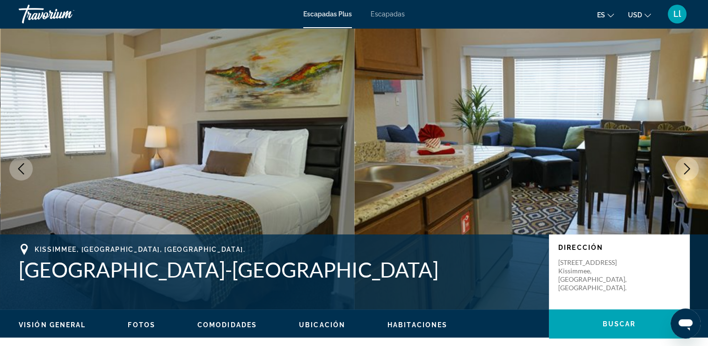
click at [686, 177] on button "Siguiente imagen" at bounding box center [687, 168] width 23 height 23
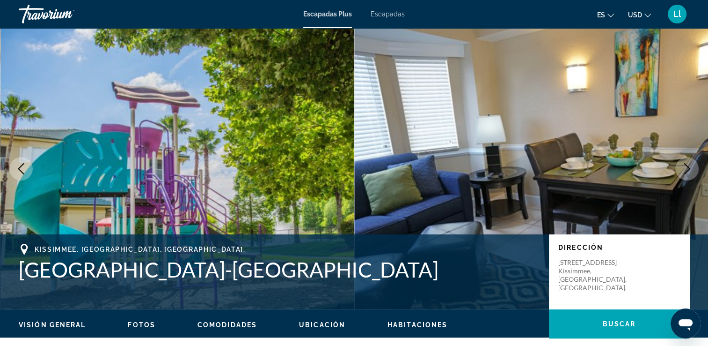
click at [683, 172] on icon "Siguiente imagen" at bounding box center [687, 168] width 11 height 11
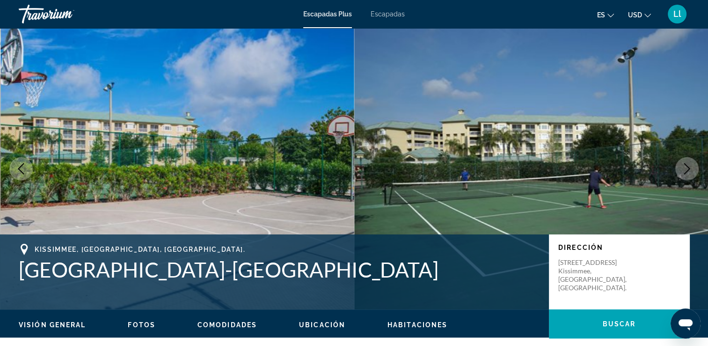
click at [678, 178] on img "Contenido principal" at bounding box center [531, 168] width 354 height 281
click at [685, 172] on icon "Siguiente imagen" at bounding box center [687, 168] width 11 height 11
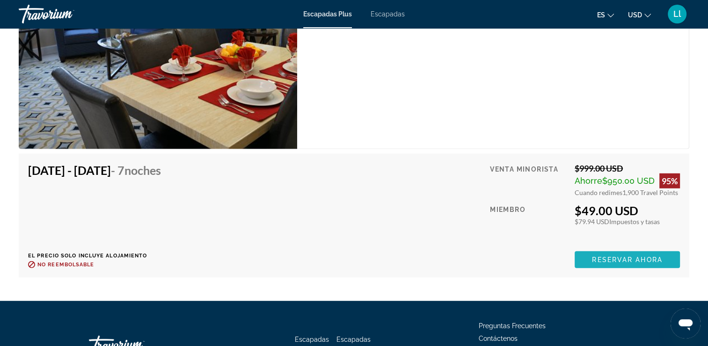
scroll to position [2418, 0]
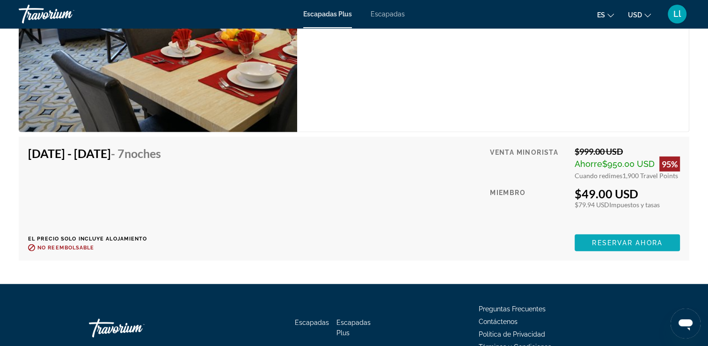
click at [661, 239] on span "Reservar ahora" at bounding box center [627, 242] width 70 height 7
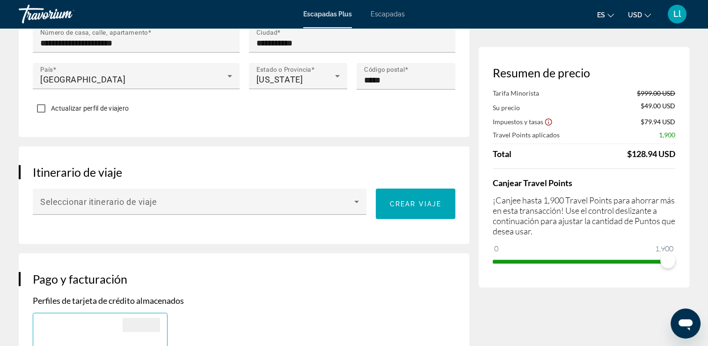
scroll to position [449, 0]
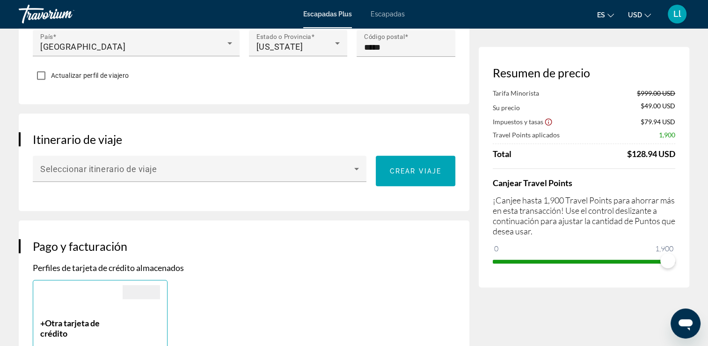
scroll to position [484, 0]
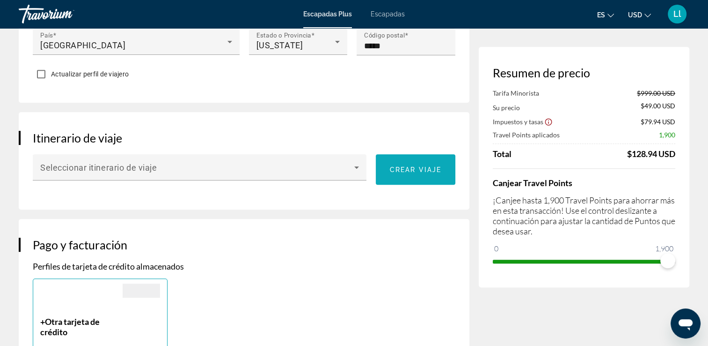
click at [388, 158] on span "Contenido principal" at bounding box center [416, 169] width 80 height 22
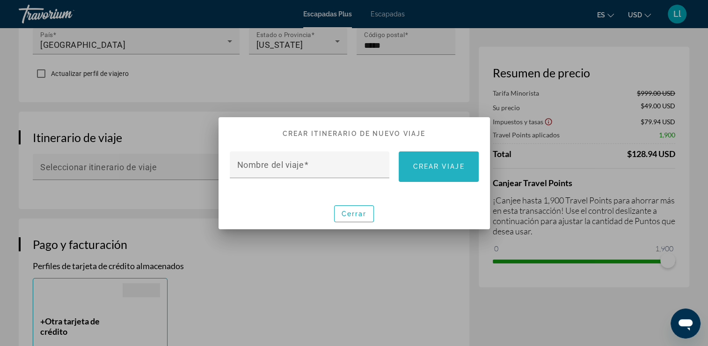
click at [429, 172] on span at bounding box center [439, 166] width 80 height 22
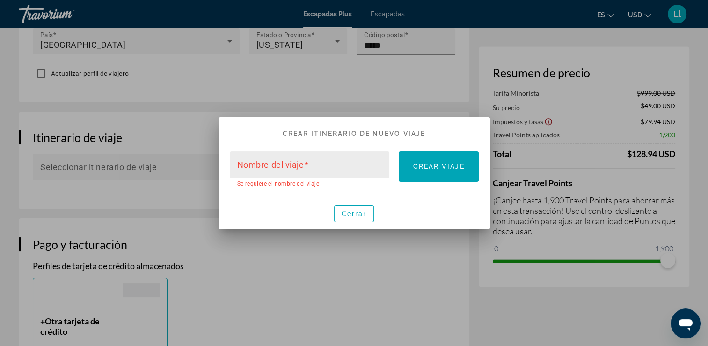
click at [326, 168] on input "Nombre del viaje" at bounding box center [312, 168] width 151 height 11
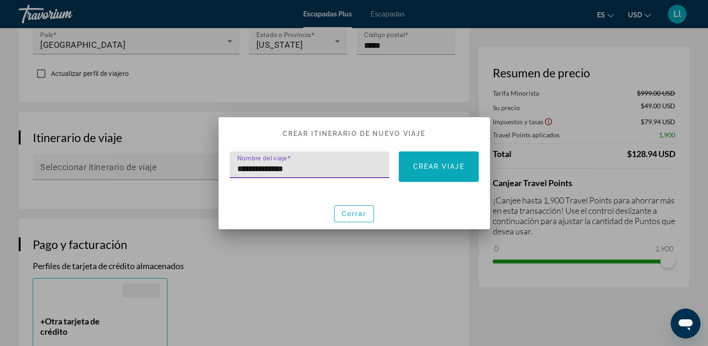
type input "**********"
click at [442, 172] on span at bounding box center [439, 166] width 80 height 22
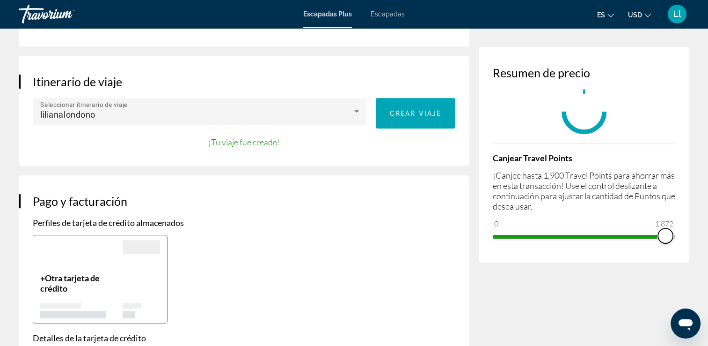
scroll to position [533, 0]
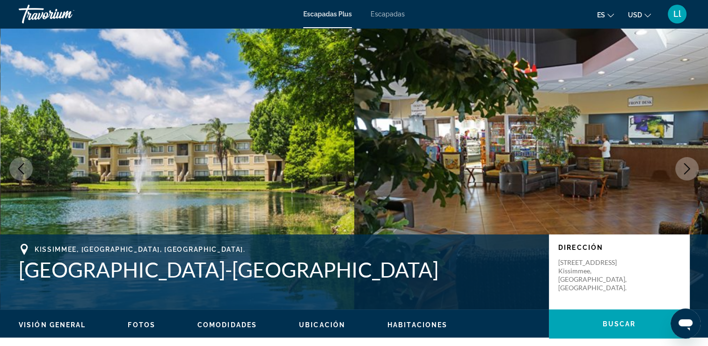
click at [642, 21] on button "USD USD ($) MXN (Mex$) CAD (Can$) GBP (£) EUR (€) AUD (A$) NZD (NZ$) CNY (CN¥)" at bounding box center [639, 15] width 23 height 14
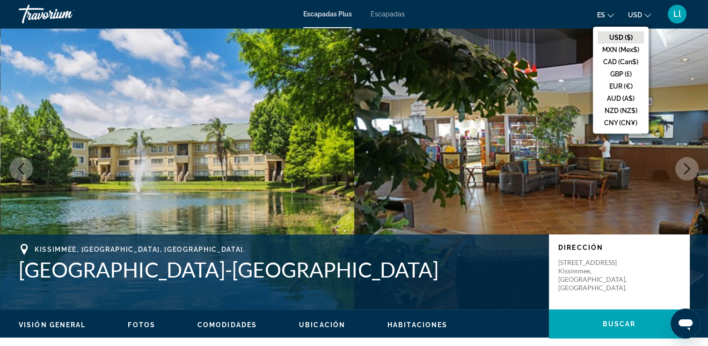
click at [592, 27] on div "USD ($) MXN (Mex$) CAD (Can$) GBP (£) EUR (€) AUD (A$) NZD (NZ$) CNY (CN¥)" at bounding box center [621, 79] width 60 height 111
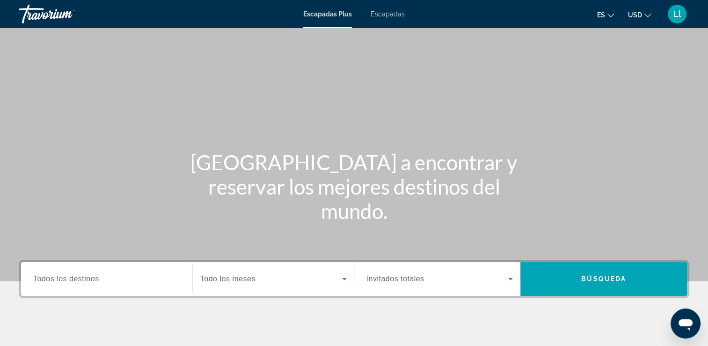
click at [385, 15] on span "Escapadas" at bounding box center [388, 13] width 34 height 7
click at [109, 286] on div "Widget de búsqueda" at bounding box center [106, 278] width 147 height 27
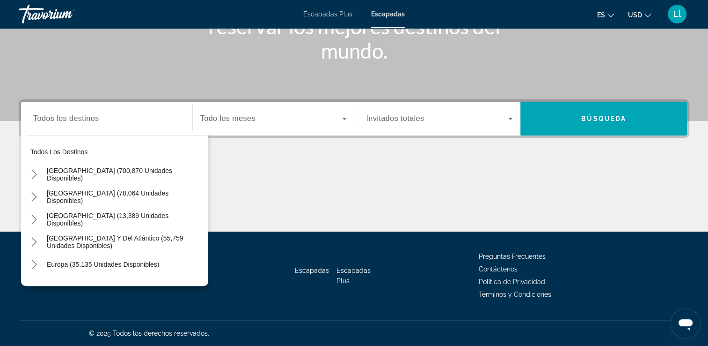
scroll to position [19, 0]
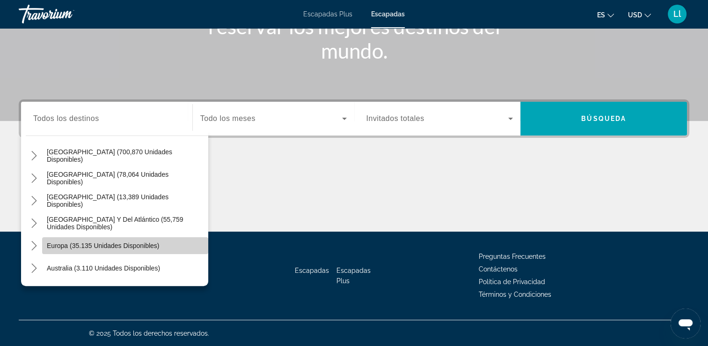
click at [144, 250] on span "Seleccionar destino: Europa (35.135 unidades disponibles)" at bounding box center [125, 245] width 166 height 22
type input "**********"
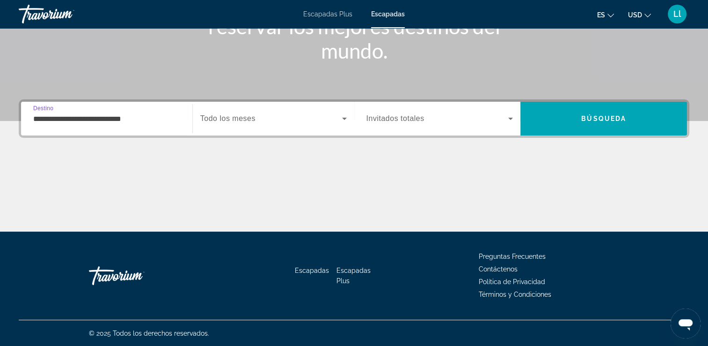
click at [345, 122] on icon "Widget de búsqueda" at bounding box center [344, 118] width 11 height 11
